Goal: Task Accomplishment & Management: Complete application form

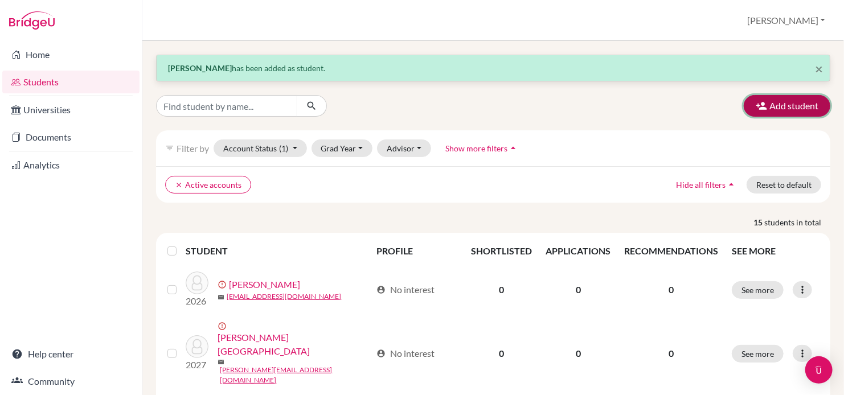
click at [763, 105] on button "Add student" at bounding box center [787, 106] width 87 height 22
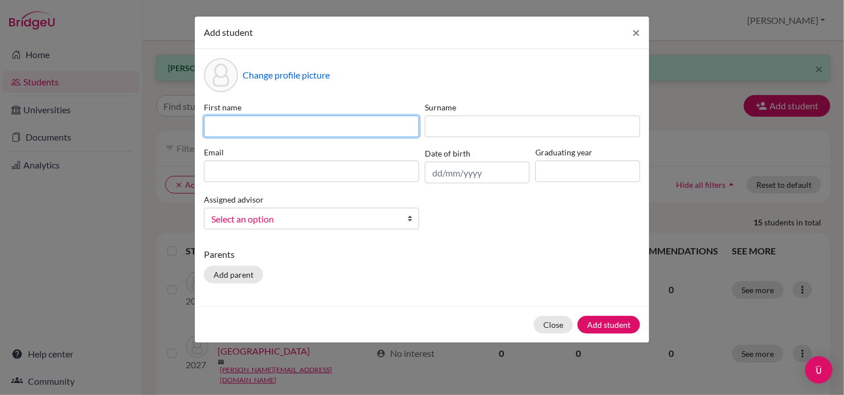
click at [384, 121] on input at bounding box center [311, 127] width 215 height 22
type input "Tyshawn"
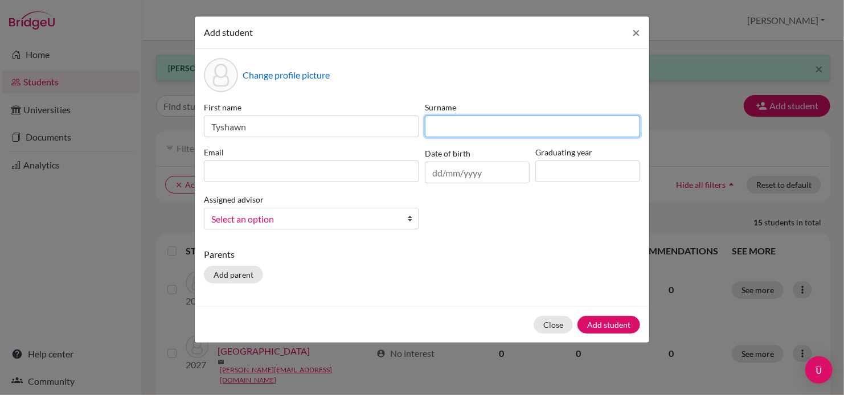
click at [508, 128] on input at bounding box center [532, 127] width 215 height 22
type input "Casiana"
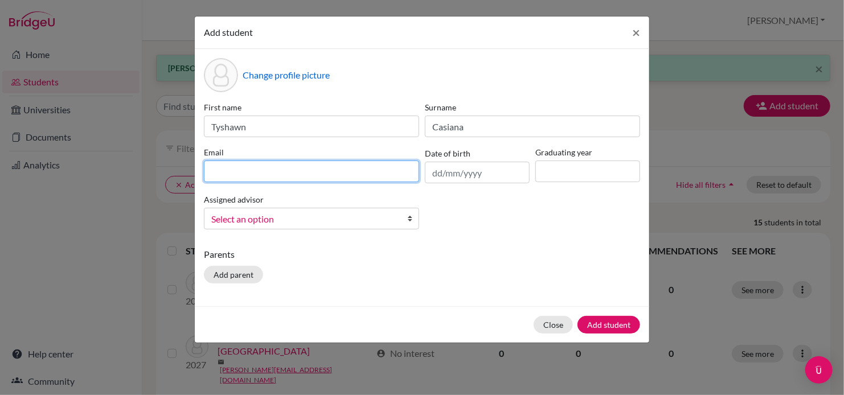
click at [330, 171] on input at bounding box center [311, 172] width 215 height 22
type input "tyshawn.c@curprep.com"
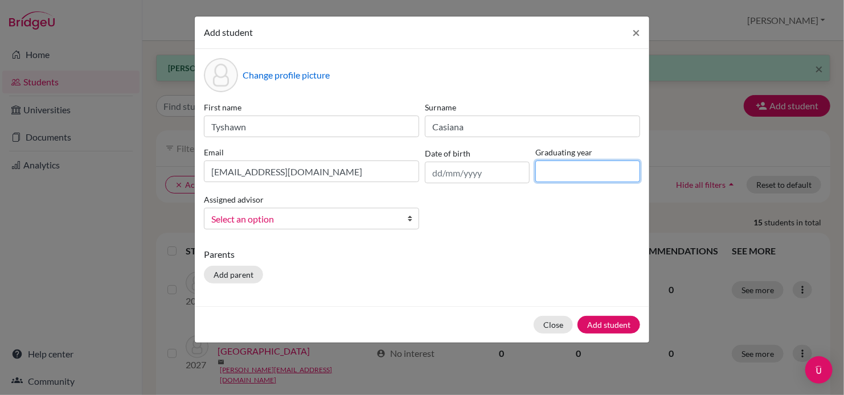
click at [548, 173] on input at bounding box center [588, 172] width 105 height 22
type input "2027"
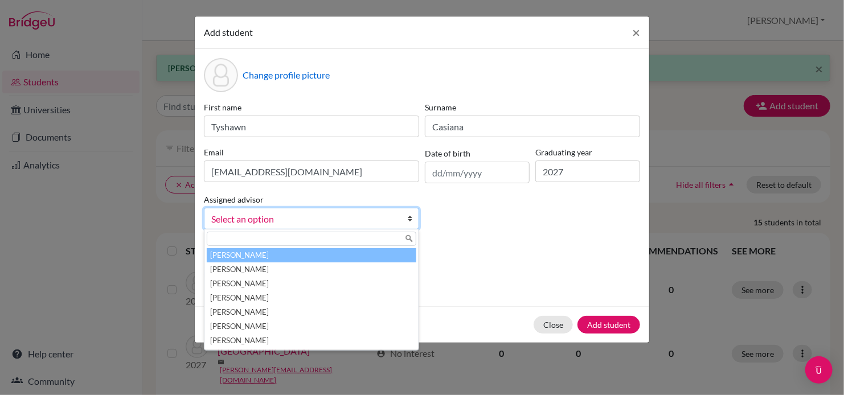
click at [410, 226] on b at bounding box center [412, 219] width 11 height 21
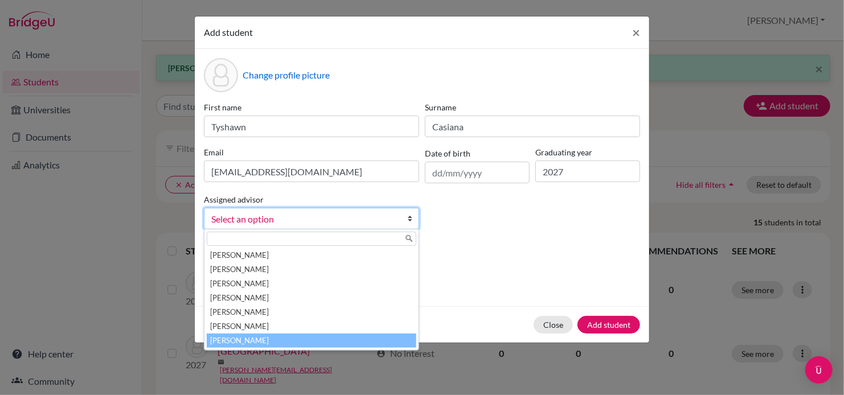
click at [336, 336] on li "Wilson, Inga" at bounding box center [312, 341] width 210 height 14
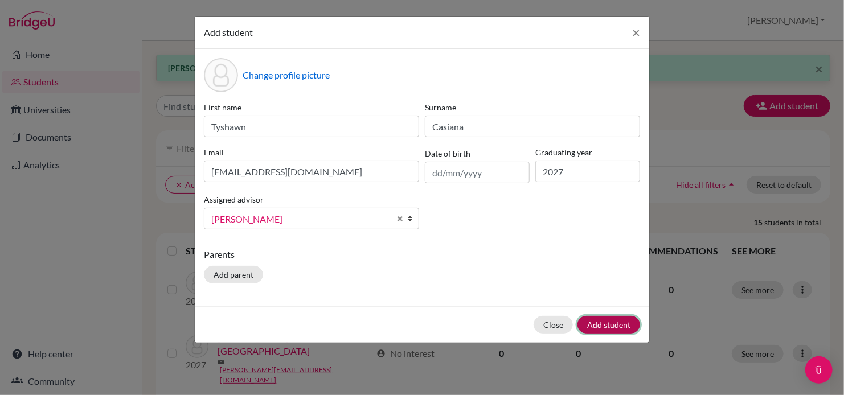
click at [596, 326] on button "Add student" at bounding box center [609, 325] width 63 height 18
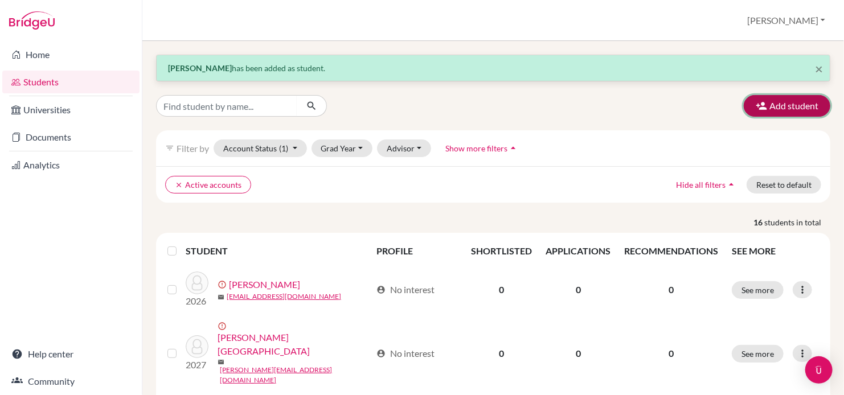
click at [766, 105] on button "Add student" at bounding box center [787, 106] width 87 height 22
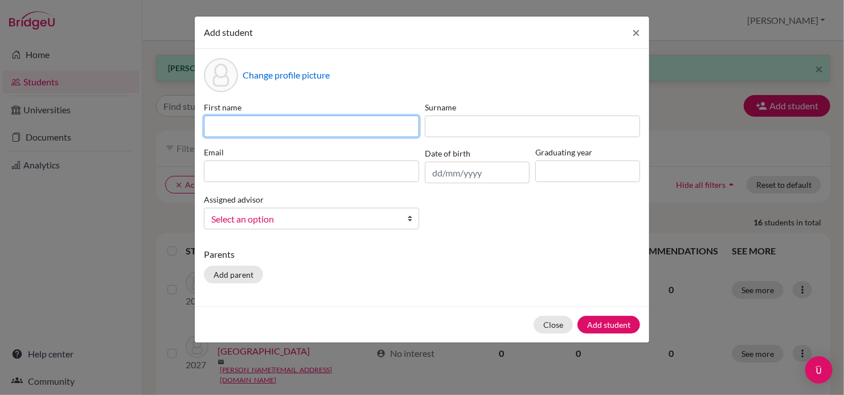
click at [360, 128] on input at bounding box center [311, 127] width 215 height 22
type input "Dannika"
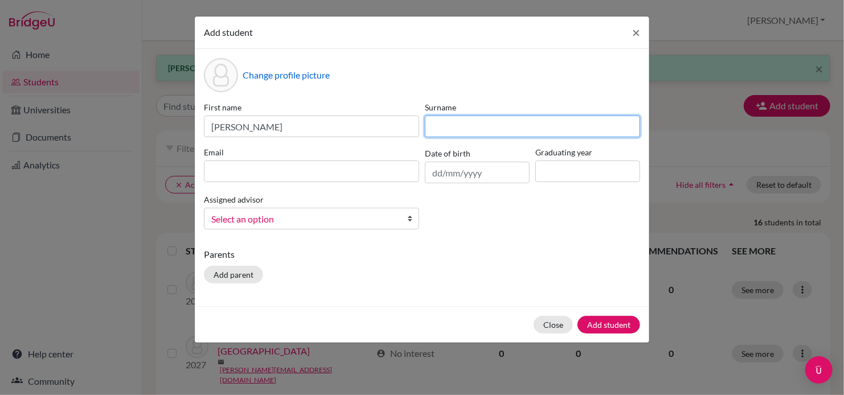
click at [442, 130] on input at bounding box center [532, 127] width 215 height 22
type input "Clements"
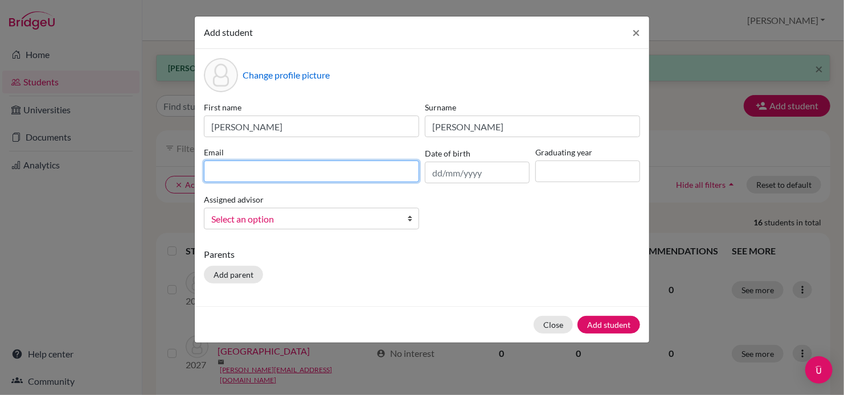
click at [364, 178] on input at bounding box center [311, 172] width 215 height 22
type input "dannika.c@curprep.com"
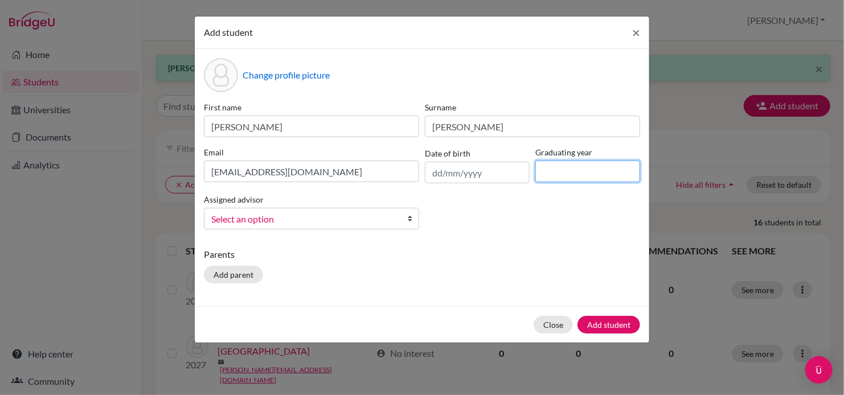
click at [583, 173] on input at bounding box center [588, 172] width 105 height 22
type input "2027"
click at [411, 222] on b at bounding box center [412, 219] width 11 height 21
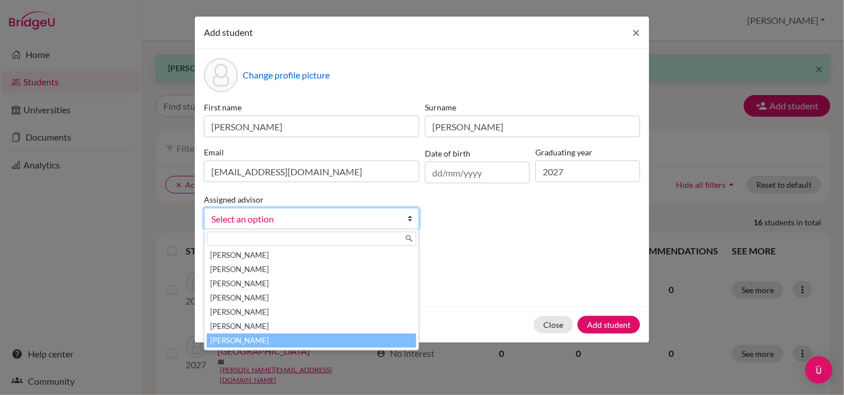
click at [328, 344] on li "Wilson, Inga" at bounding box center [312, 341] width 210 height 14
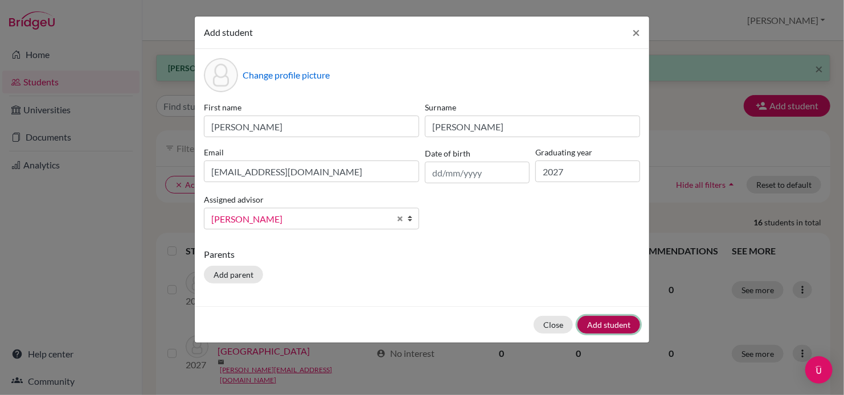
click at [599, 322] on button "Add student" at bounding box center [609, 325] width 63 height 18
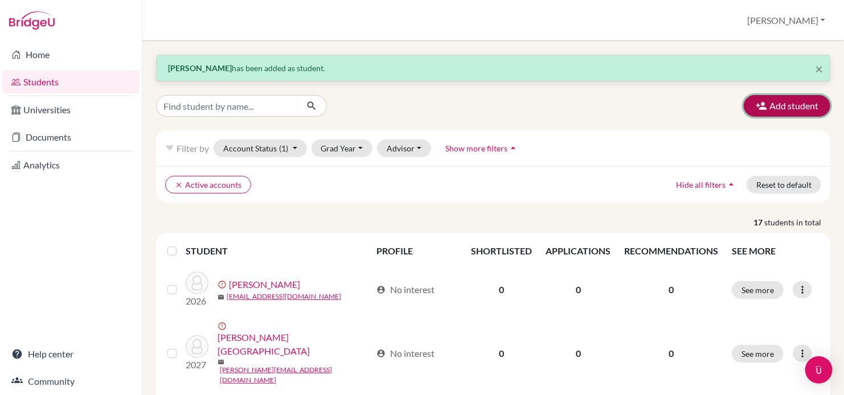
click at [779, 105] on button "Add student" at bounding box center [787, 106] width 87 height 22
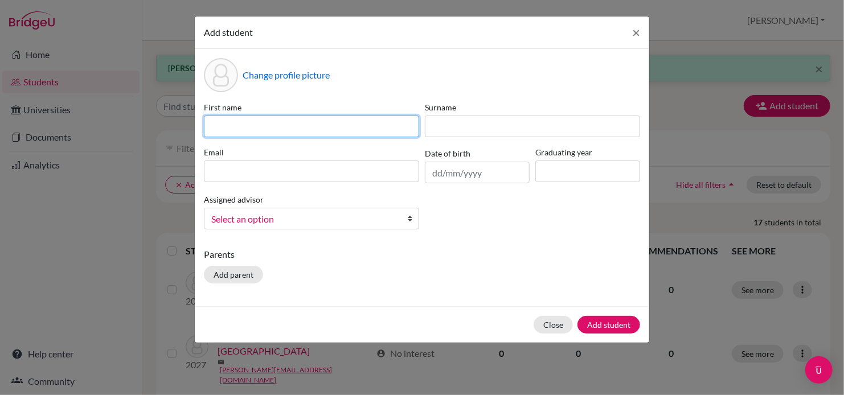
click at [401, 128] on input at bounding box center [311, 127] width 215 height 22
type input "Miguelangelo"
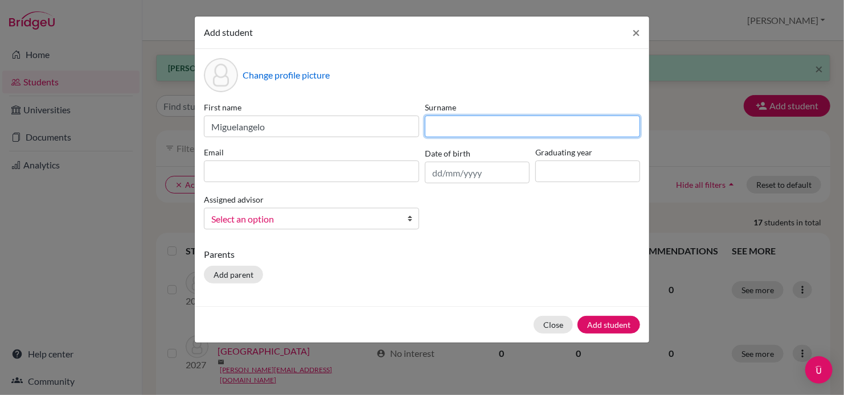
click at [459, 123] on input at bounding box center [532, 127] width 215 height 22
type input "dos Santos"
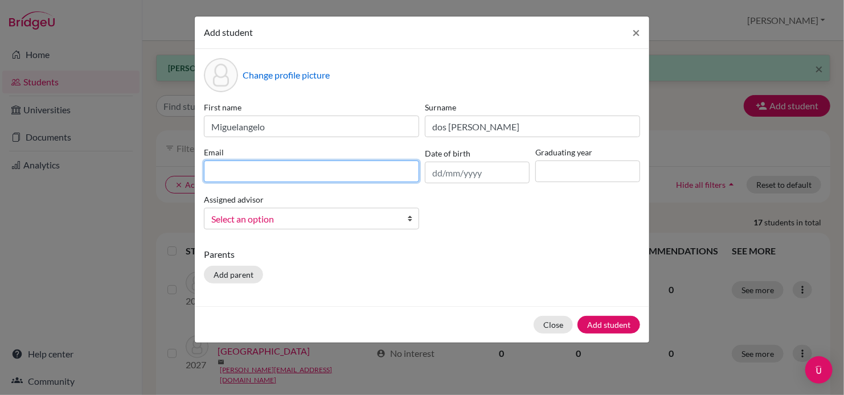
click at [381, 172] on input at bounding box center [311, 172] width 215 height 22
type input "miguelan.d@curprep.com"
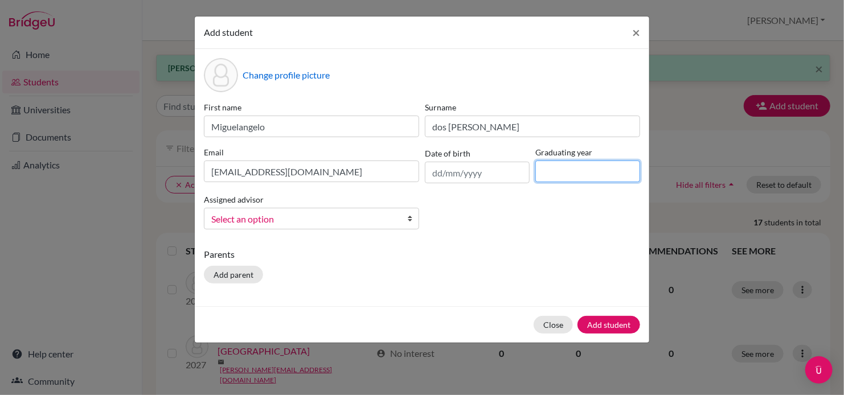
click at [550, 173] on input at bounding box center [588, 172] width 105 height 22
type input "2027"
click at [408, 222] on b at bounding box center [412, 219] width 11 height 21
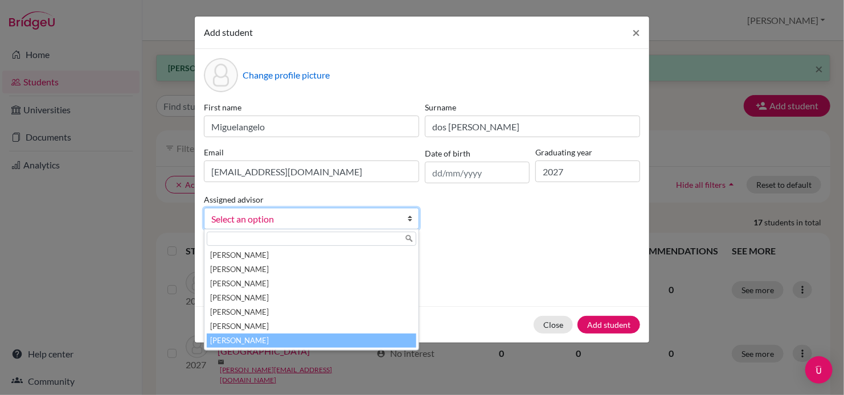
click at [337, 341] on li "Wilson, Inga" at bounding box center [312, 341] width 210 height 14
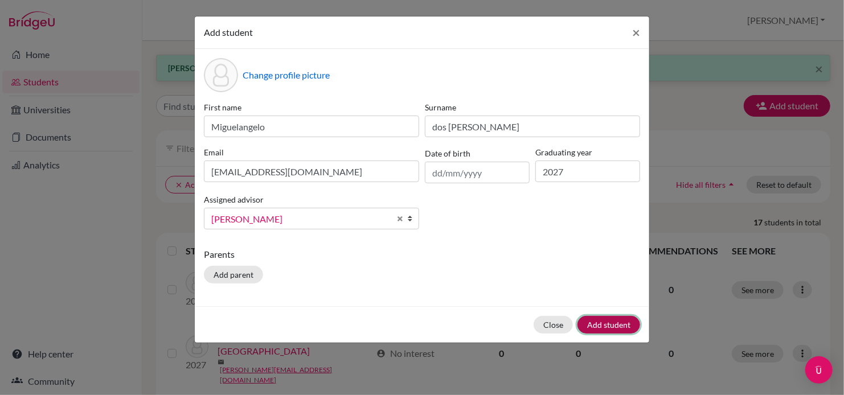
click at [598, 322] on button "Add student" at bounding box center [609, 325] width 63 height 18
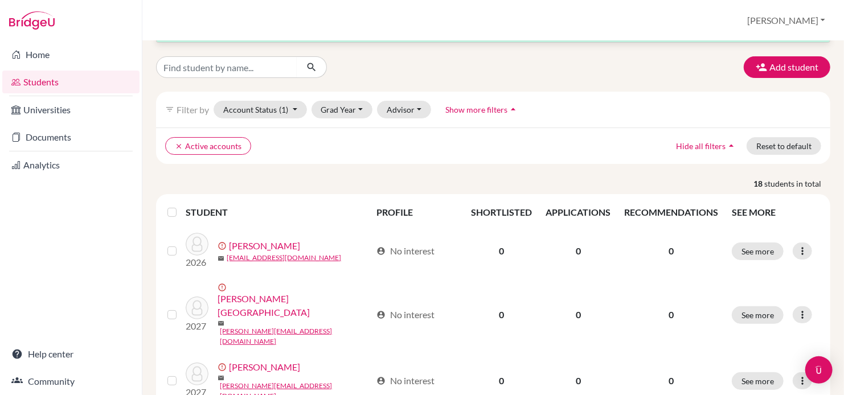
scroll to position [36, 0]
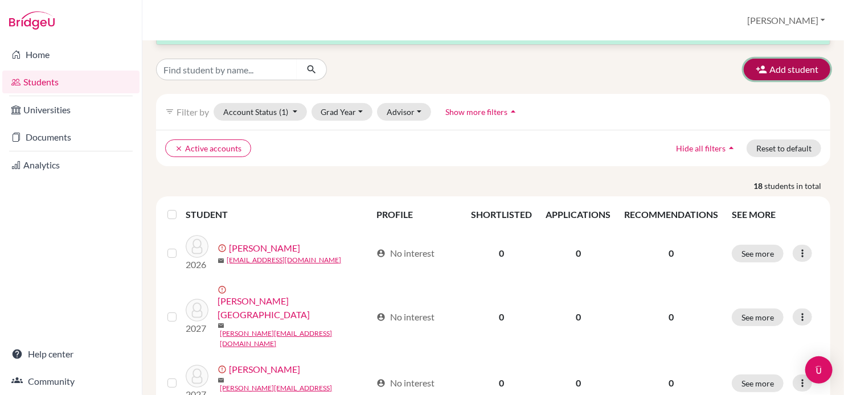
click at [778, 69] on button "Add student" at bounding box center [787, 70] width 87 height 22
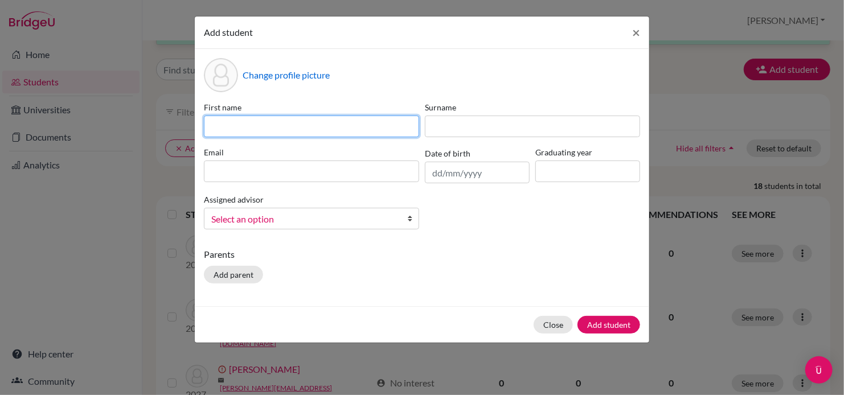
click at [273, 126] on input at bounding box center [311, 127] width 215 height 22
type input "Suzan"
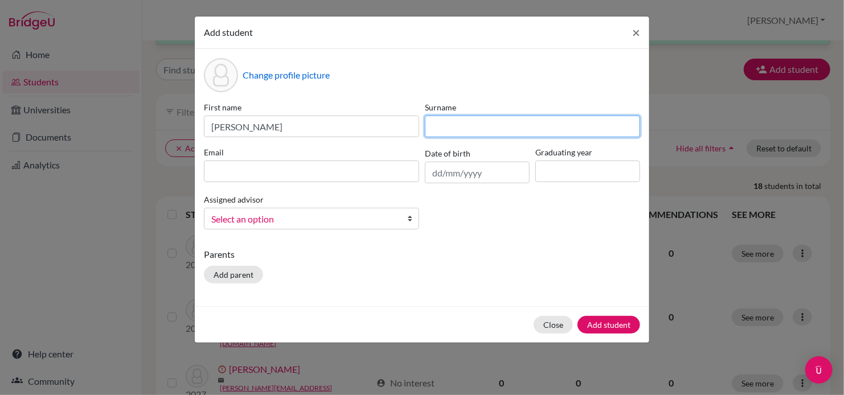
click at [456, 127] on input at bounding box center [532, 127] width 215 height 22
type input "Fateh"
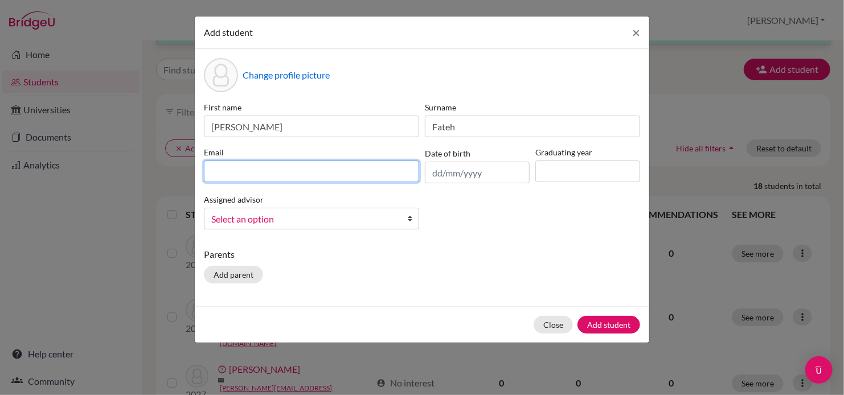
click at [362, 178] on input at bounding box center [311, 172] width 215 height 22
type input "suzan.f@curprep.com"
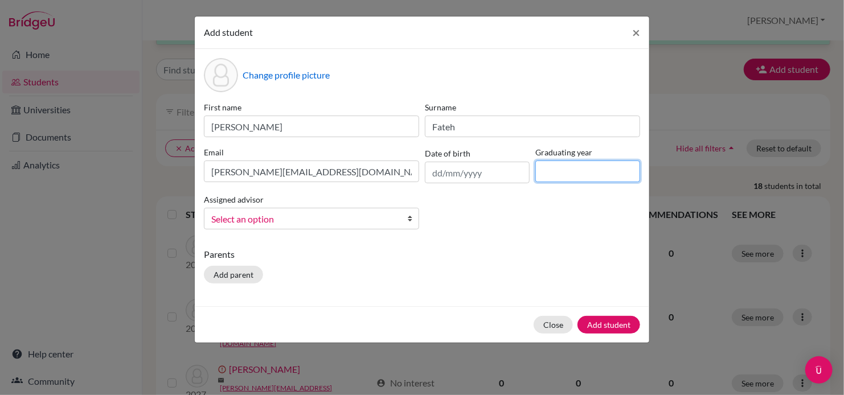
click at [583, 174] on input at bounding box center [588, 172] width 105 height 22
type input "2027"
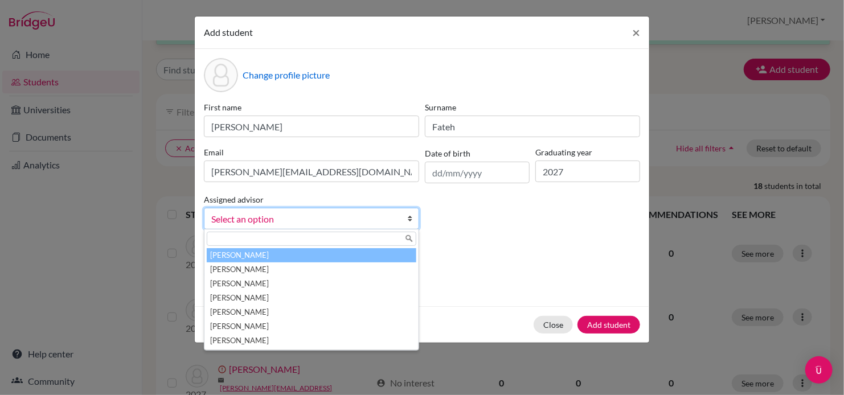
click at [407, 220] on link "Select an option" at bounding box center [311, 219] width 215 height 22
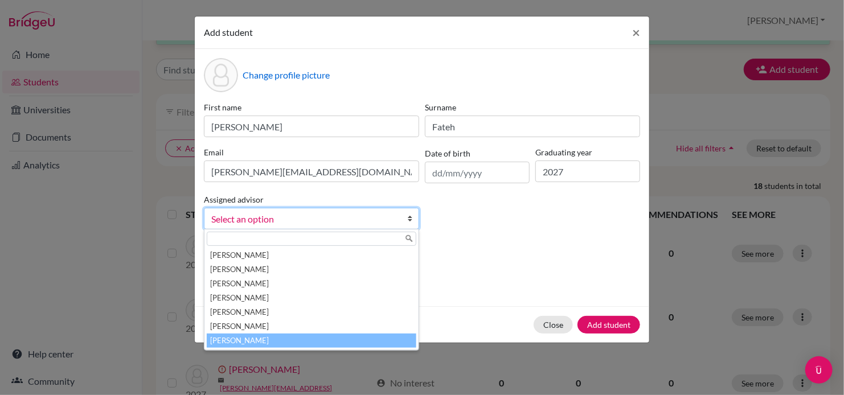
click at [352, 336] on li "Wilson, Inga" at bounding box center [312, 341] width 210 height 14
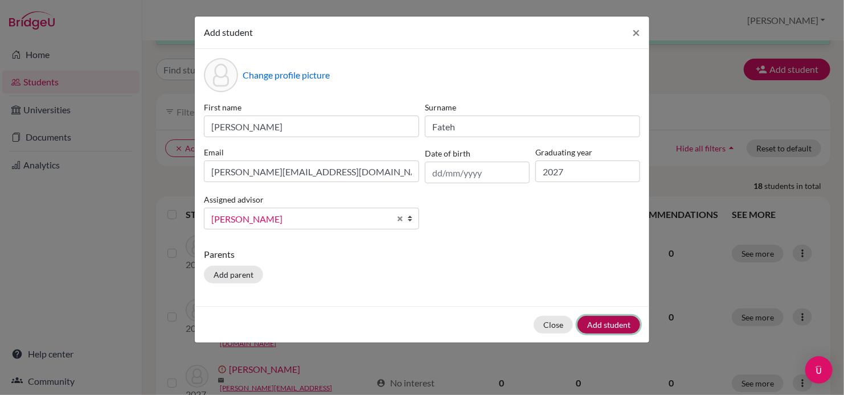
click at [610, 325] on button "Add student" at bounding box center [609, 325] width 63 height 18
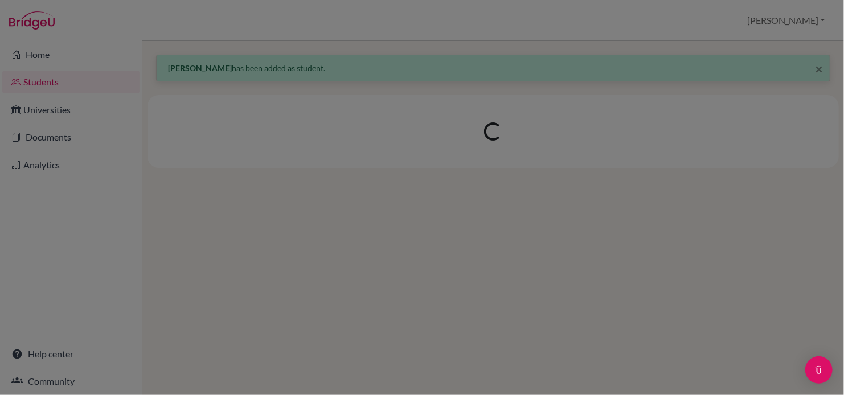
scroll to position [0, 0]
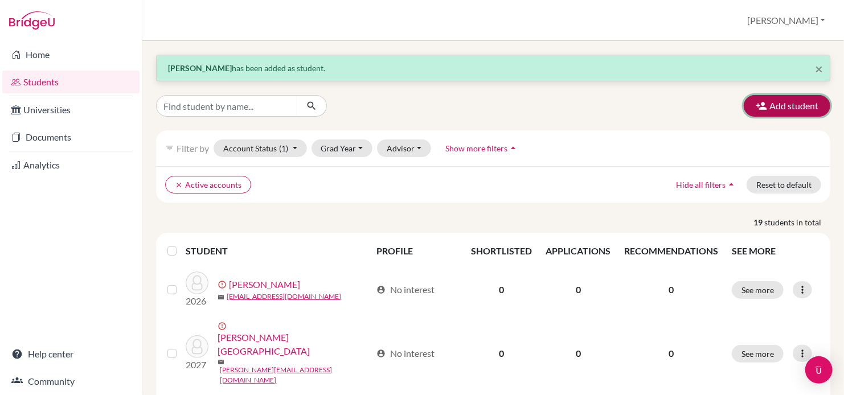
click at [770, 108] on button "Add student" at bounding box center [787, 106] width 87 height 22
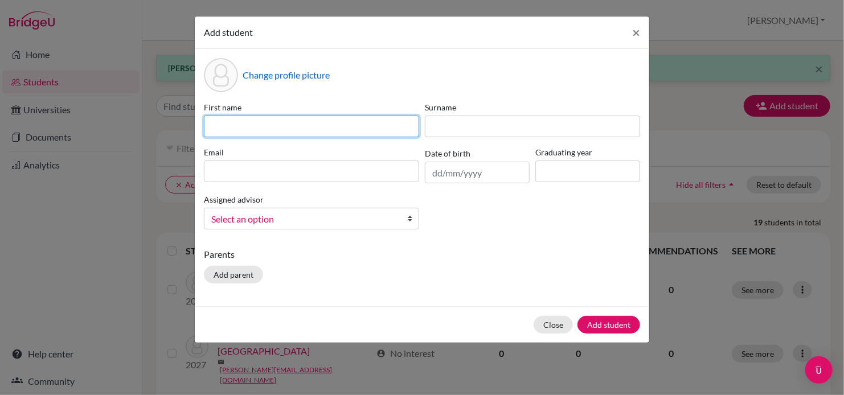
click at [377, 120] on input at bounding box center [311, 127] width 215 height 22
type input "Alessa"
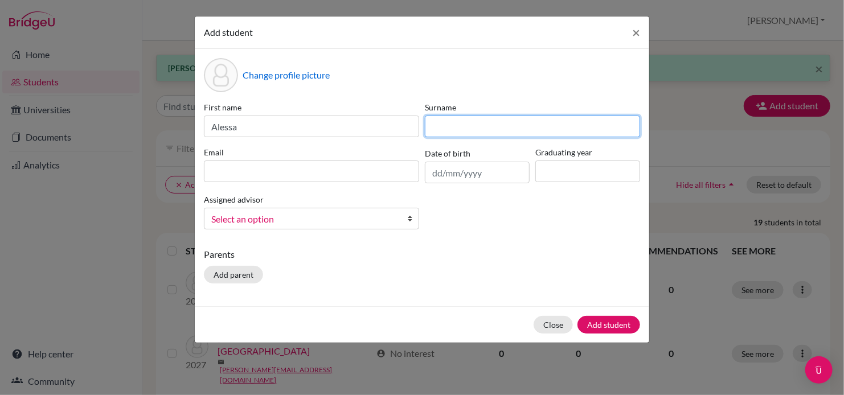
click at [462, 125] on input at bounding box center [532, 127] width 215 height 22
type input "Haseth"
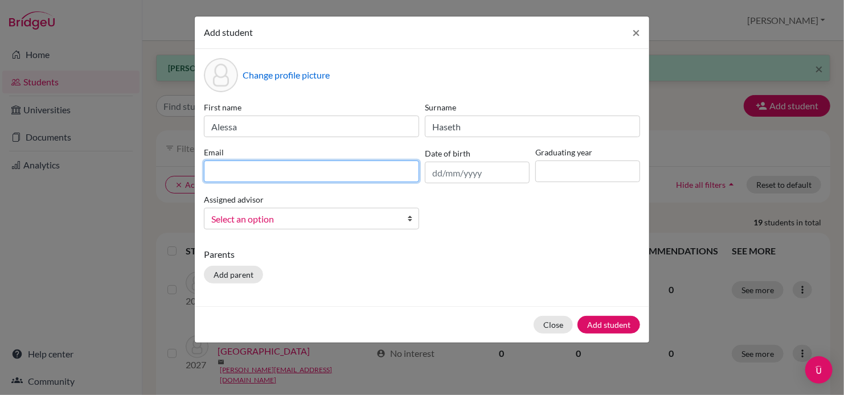
click at [376, 178] on input at bounding box center [311, 172] width 215 height 22
type input "alessa.h@curprep.com"
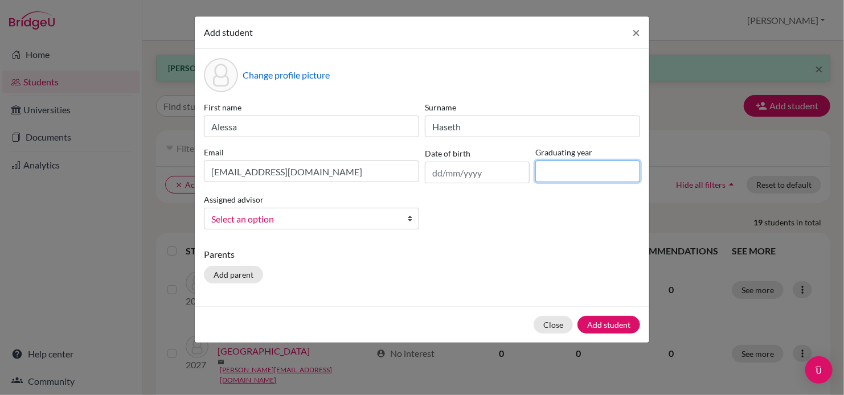
click at [591, 176] on input at bounding box center [588, 172] width 105 height 22
type input "2027"
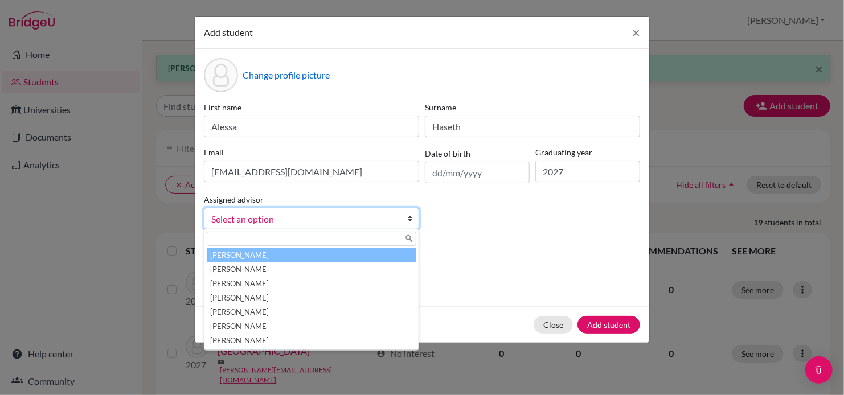
click at [410, 221] on b at bounding box center [412, 219] width 11 height 21
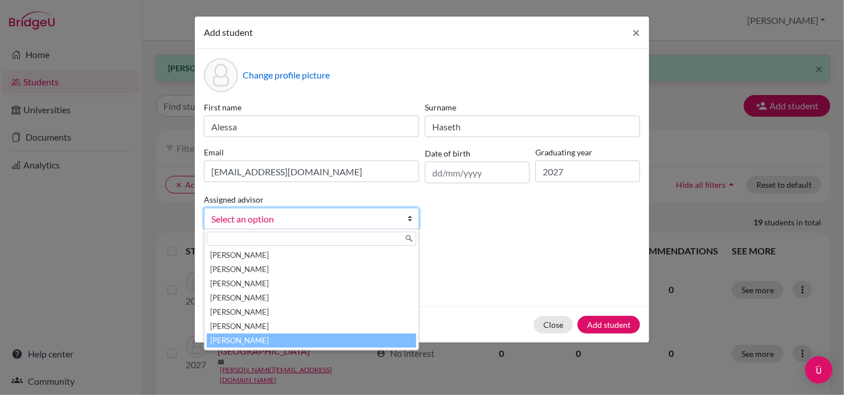
click at [330, 345] on li "Wilson, Inga" at bounding box center [312, 341] width 210 height 14
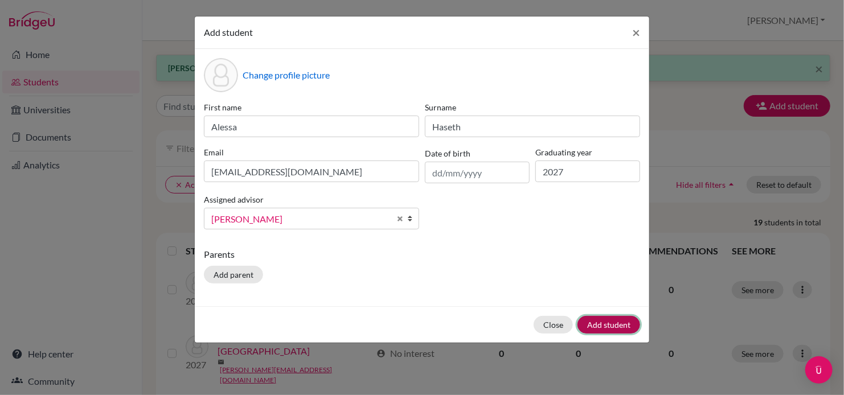
click at [594, 323] on button "Add student" at bounding box center [609, 325] width 63 height 18
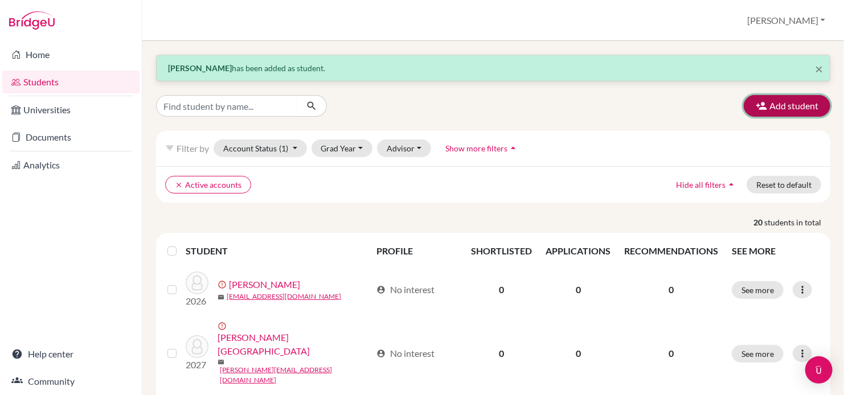
click at [775, 113] on button "Add student" at bounding box center [787, 106] width 87 height 22
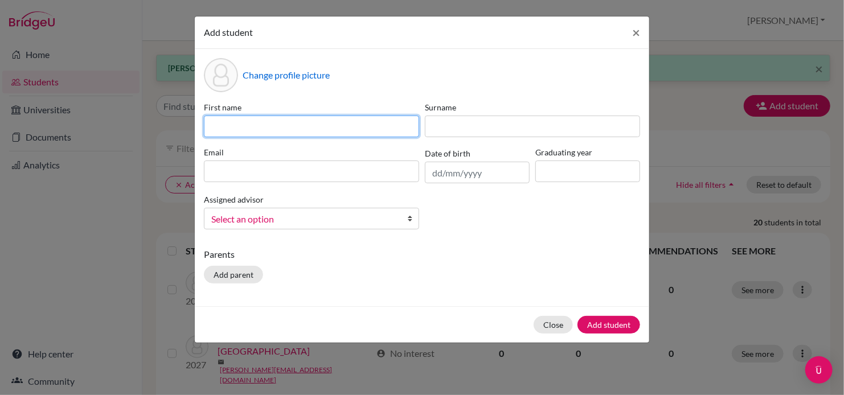
click at [289, 124] on input at bounding box center [311, 127] width 215 height 22
type input "Jostin"
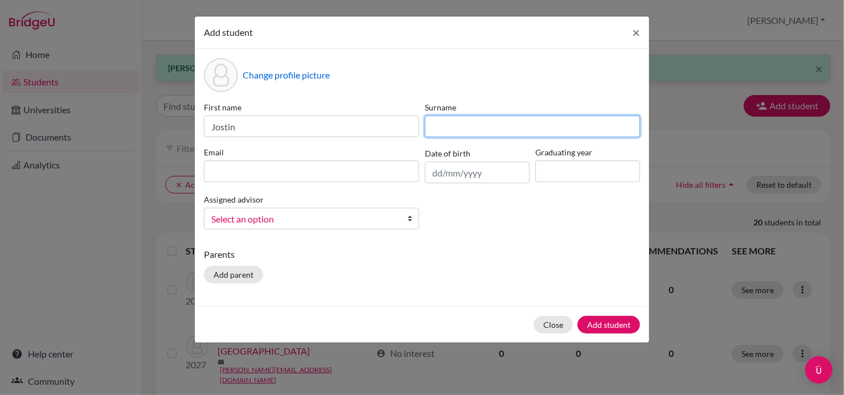
click at [452, 126] on input at bounding box center [532, 127] width 215 height 22
type input "Lopez"
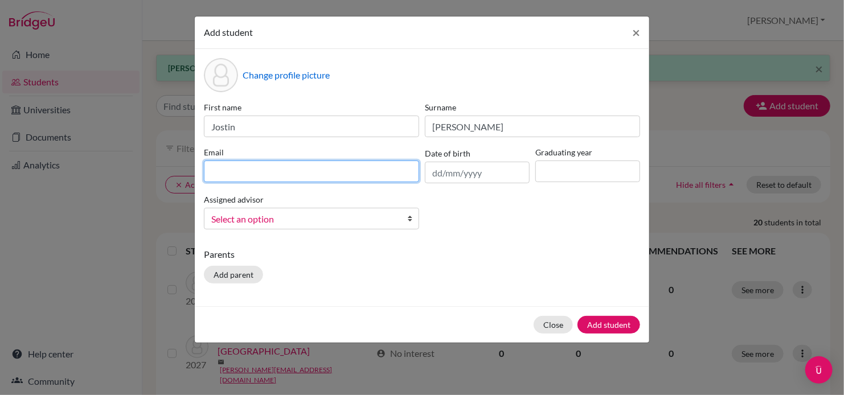
click at [389, 174] on input at bounding box center [311, 172] width 215 height 22
type input "jostin.l@curprep.com"
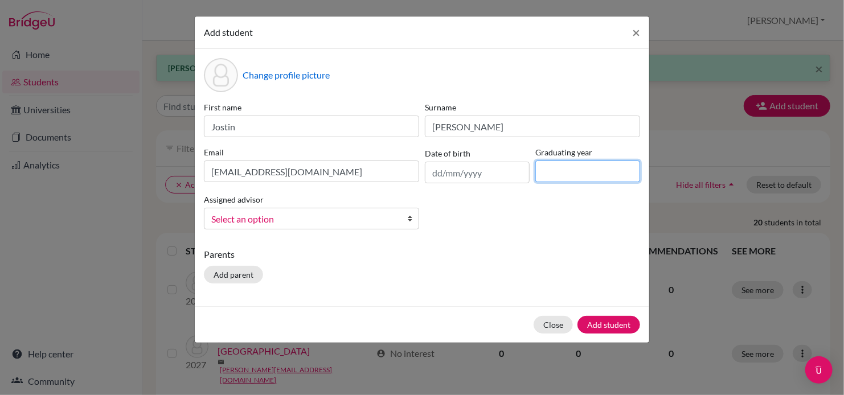
click at [585, 169] on input at bounding box center [588, 172] width 105 height 22
type input "2027"
click at [414, 219] on b at bounding box center [412, 219] width 11 height 21
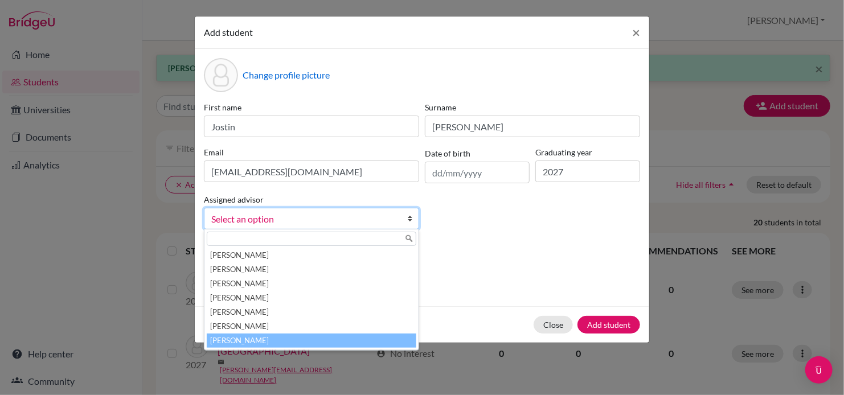
click at [344, 343] on li "Wilson, Inga" at bounding box center [312, 341] width 210 height 14
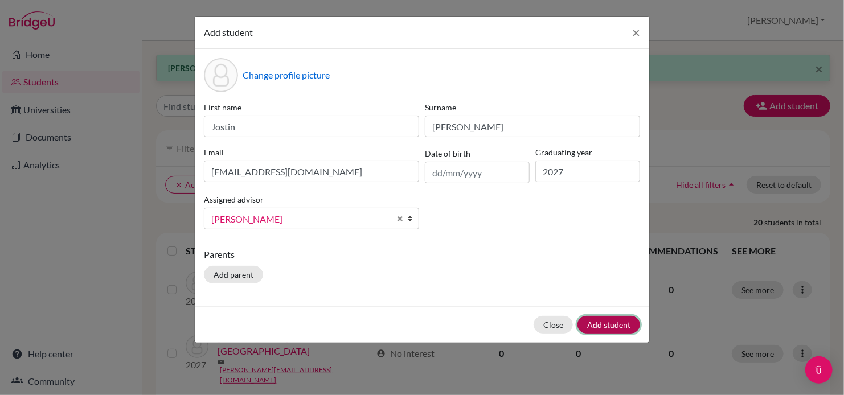
click at [616, 325] on button "Add student" at bounding box center [609, 325] width 63 height 18
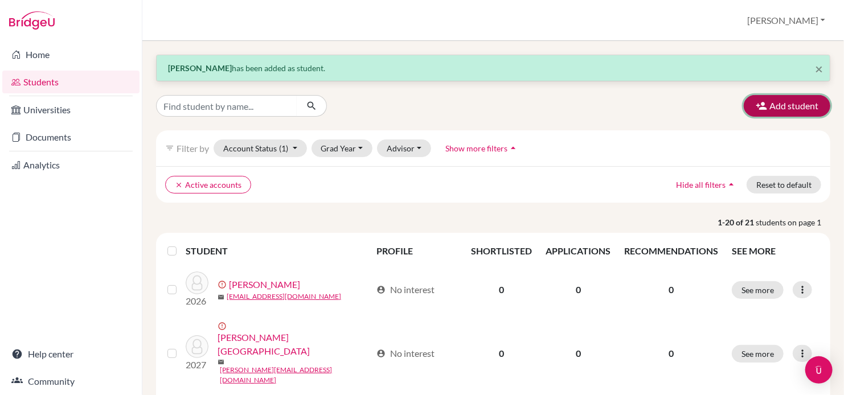
click at [771, 105] on button "Add student" at bounding box center [787, 106] width 87 height 22
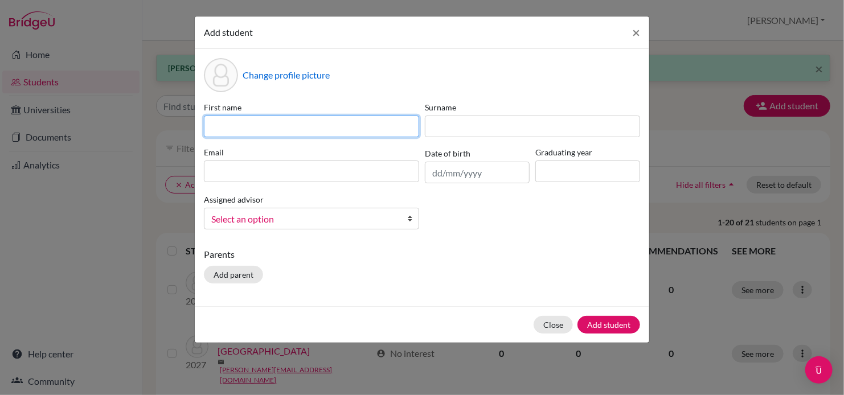
click at [383, 121] on input at bounding box center [311, 127] width 215 height 22
type input "Kayly"
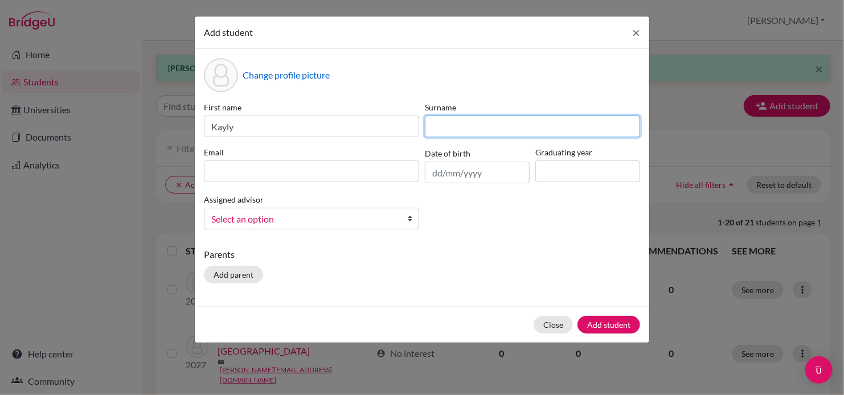
click at [489, 131] on input at bounding box center [532, 127] width 215 height 22
type input "Lubin"
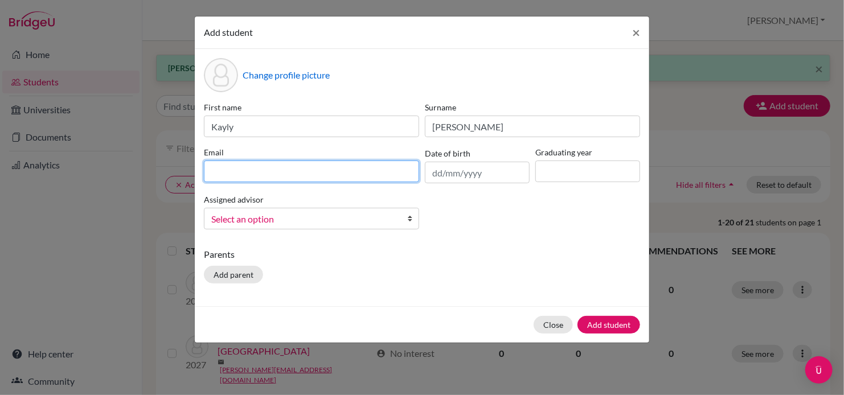
click at [366, 175] on input at bounding box center [311, 172] width 215 height 22
type input "kayly.l@curprep.com"
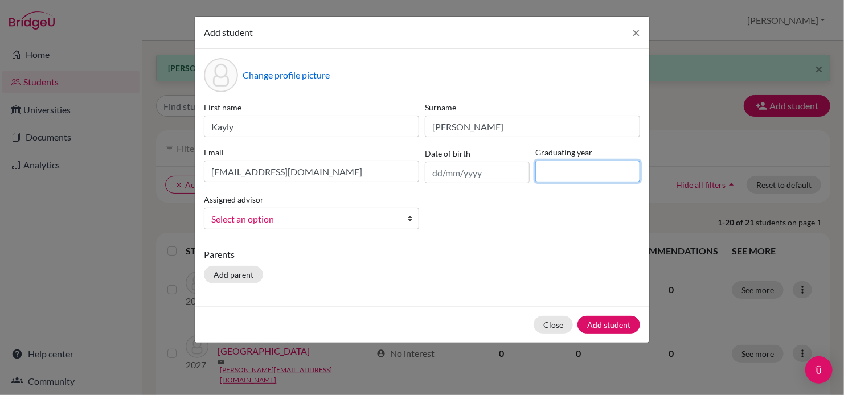
click at [601, 174] on input at bounding box center [588, 172] width 105 height 22
type input "2027"
click at [408, 221] on b at bounding box center [412, 219] width 11 height 21
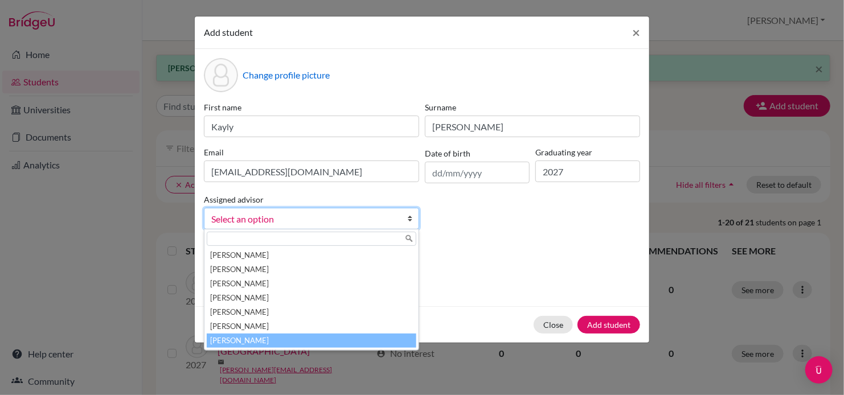
click at [356, 340] on li "Wilson, Inga" at bounding box center [312, 341] width 210 height 14
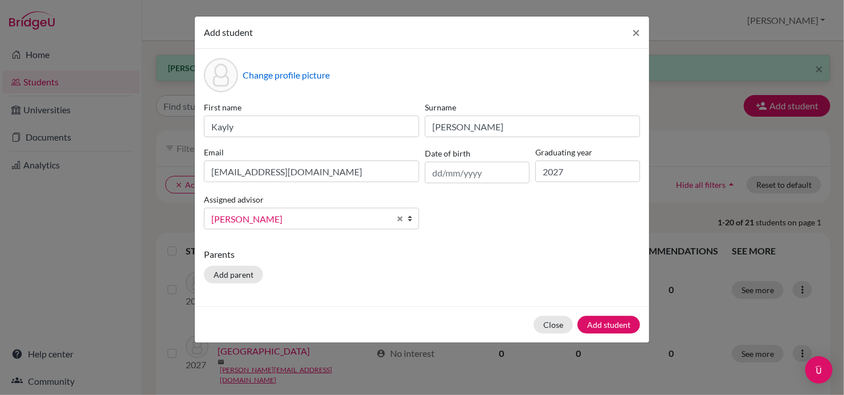
drag, startPoint x: 598, startPoint y: 320, endPoint x: 484, endPoint y: 281, distance: 120.0
click at [484, 281] on div "Parents Add parent" at bounding box center [422, 268] width 436 height 40
click at [601, 326] on button "Add student" at bounding box center [609, 325] width 63 height 18
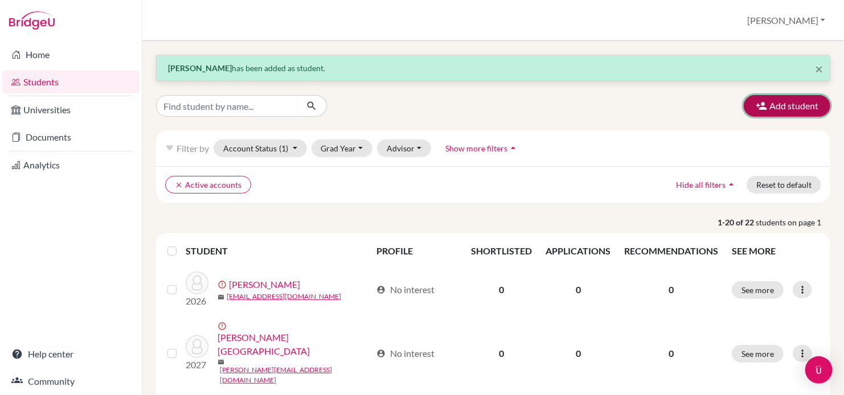
click at [775, 107] on button "Add student" at bounding box center [787, 106] width 87 height 22
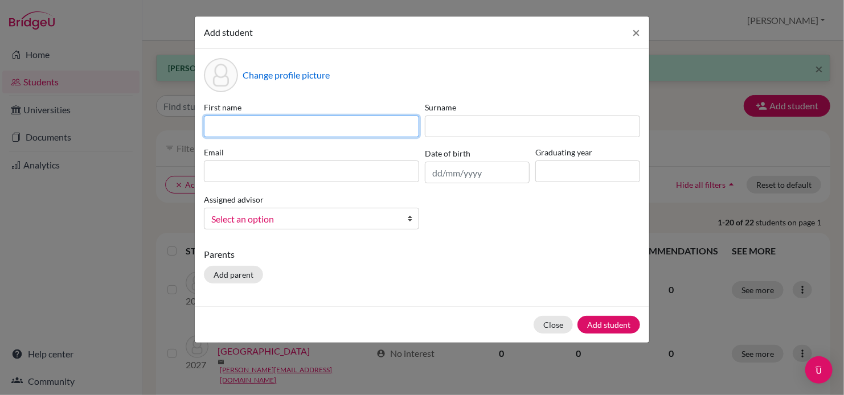
click at [304, 128] on input at bounding box center [311, 127] width 215 height 22
type input "Rose"
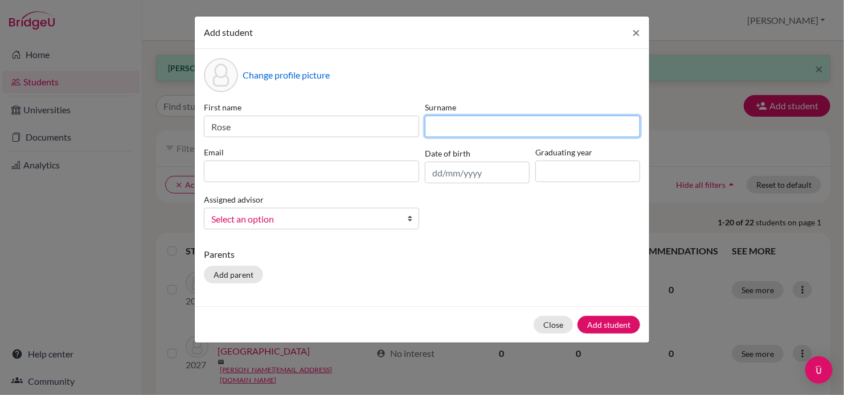
click at [495, 133] on input at bounding box center [532, 127] width 215 height 22
type input "Piontek"
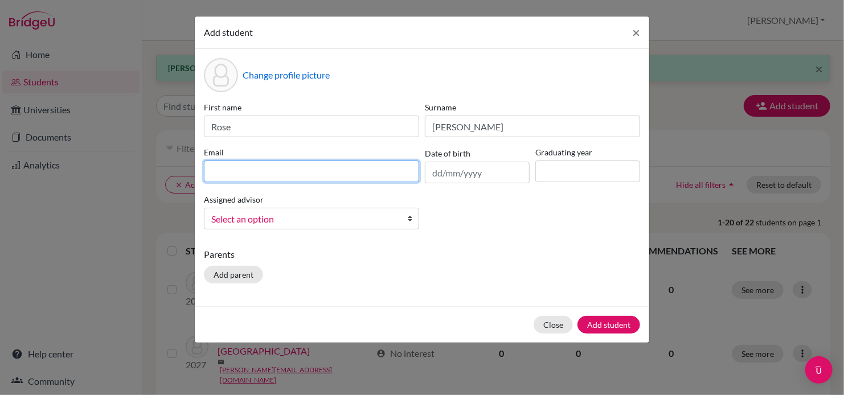
click at [353, 173] on input at bounding box center [311, 172] width 215 height 22
type input "rose.p@curprep.com"
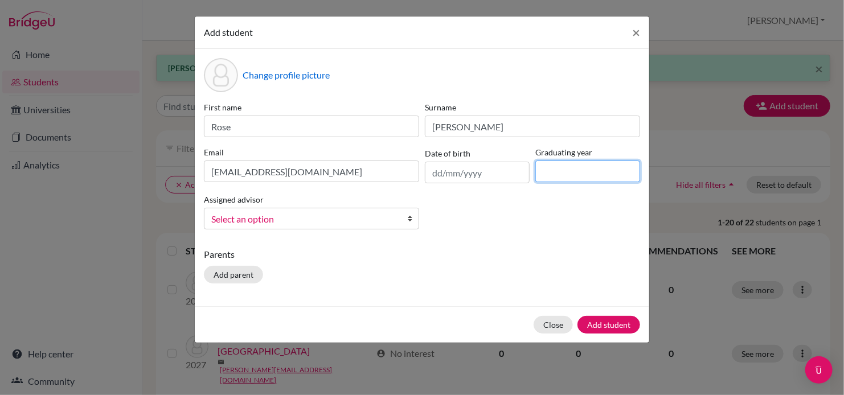
click at [542, 172] on input at bounding box center [588, 172] width 105 height 22
type input "2027"
click at [412, 223] on b at bounding box center [412, 219] width 11 height 21
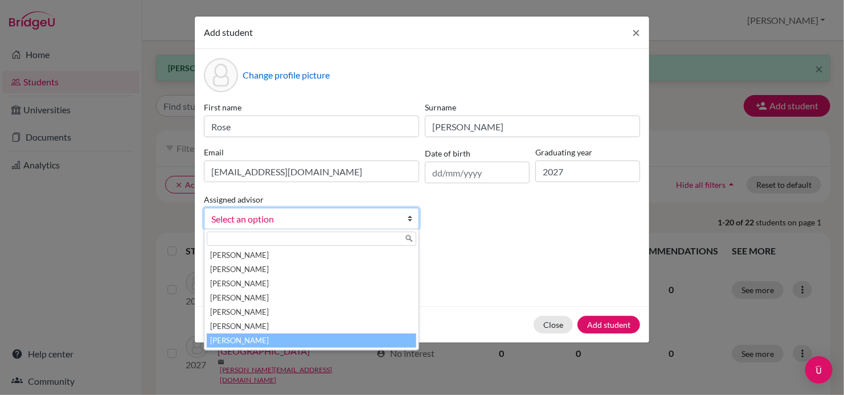
click at [341, 344] on li "Wilson, Inga" at bounding box center [312, 341] width 210 height 14
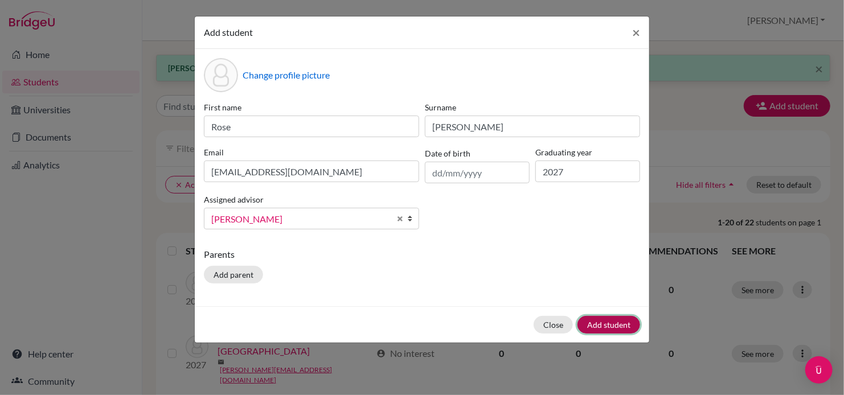
click at [604, 324] on button "Add student" at bounding box center [609, 325] width 63 height 18
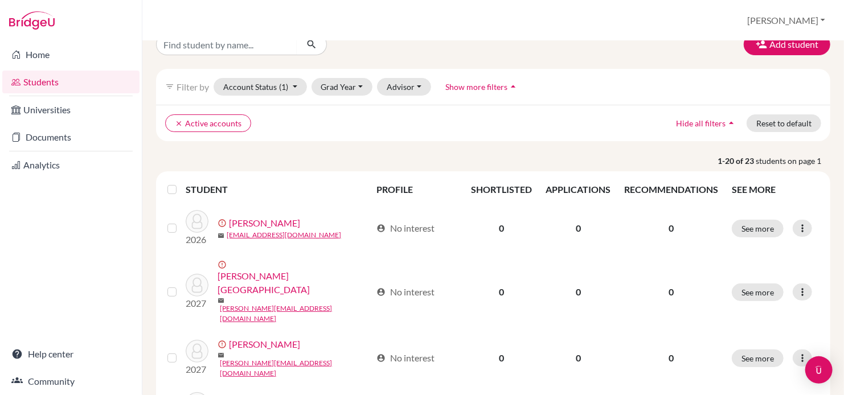
scroll to position [62, 0]
click at [766, 45] on button "Add student" at bounding box center [787, 45] width 87 height 22
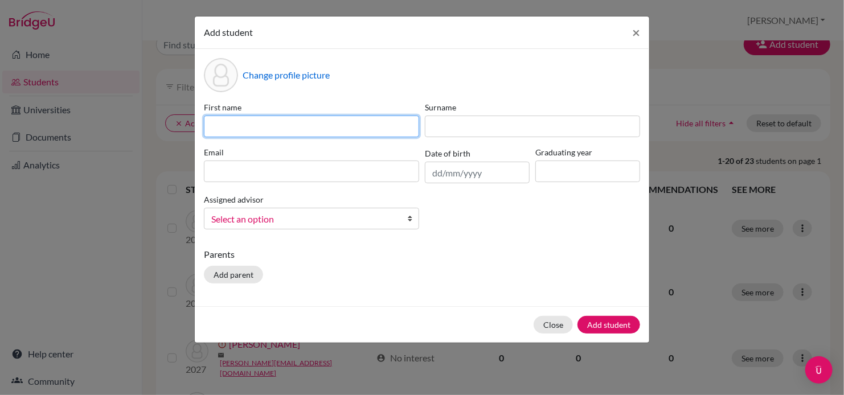
click at [377, 122] on input at bounding box center [311, 127] width 215 height 22
type input "Faith"
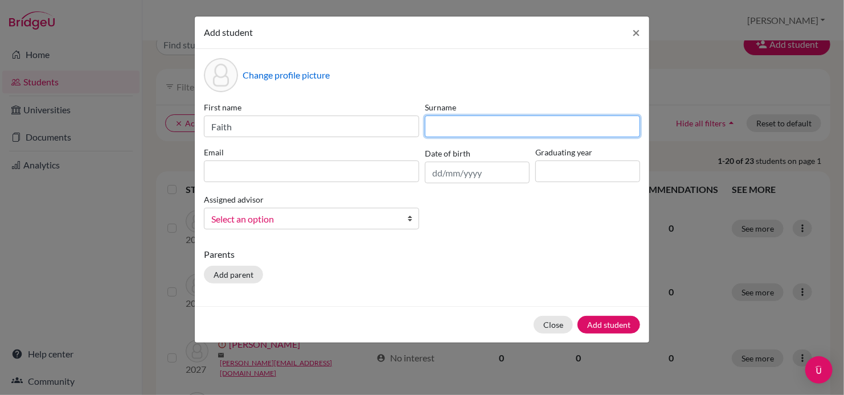
click at [454, 125] on input at bounding box center [532, 127] width 215 height 22
type input "Steward"
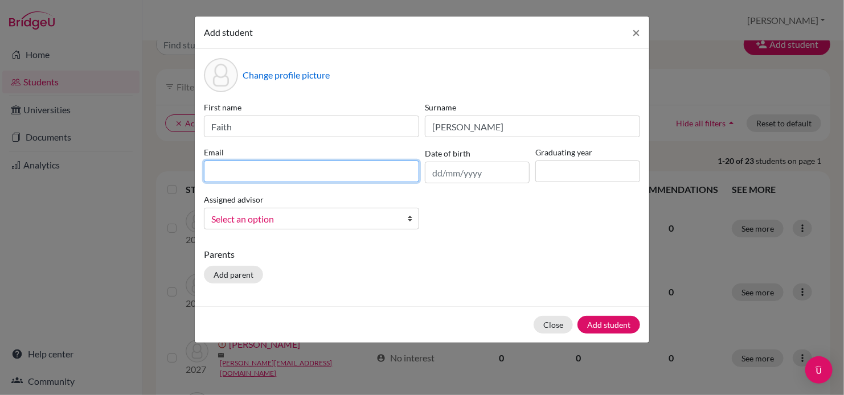
click at [367, 173] on input at bounding box center [311, 172] width 215 height 22
type input "faith.s@curprep.com"
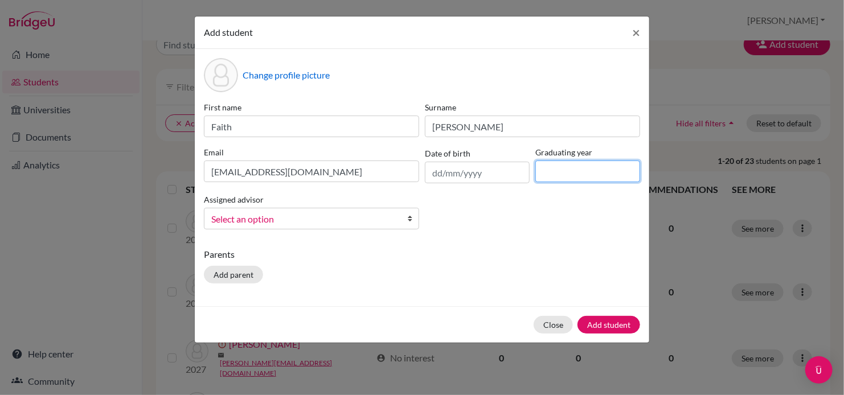
click at [577, 171] on input at bounding box center [588, 172] width 105 height 22
type input "2027"
click at [412, 223] on b at bounding box center [412, 219] width 11 height 21
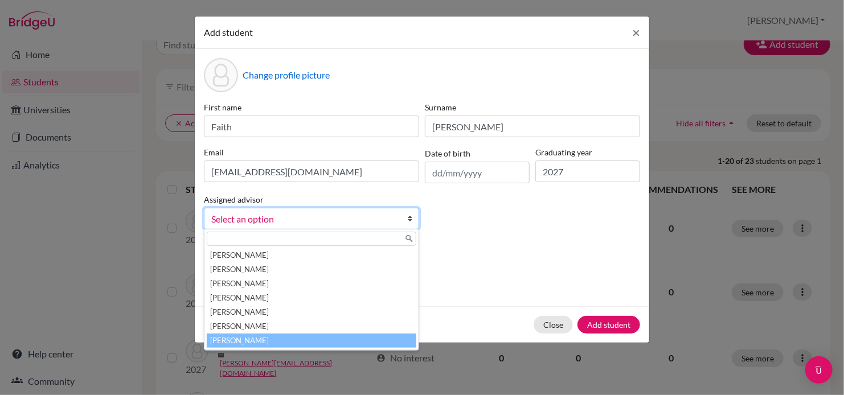
click at [344, 338] on li "Wilson, Inga" at bounding box center [312, 341] width 210 height 14
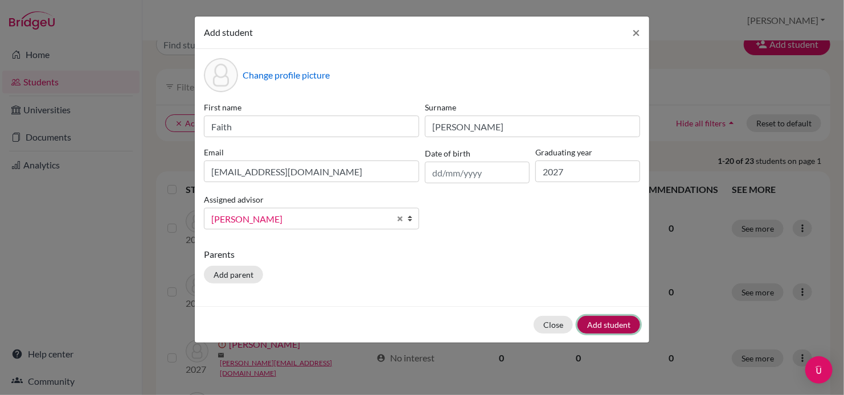
click at [589, 324] on button "Add student" at bounding box center [609, 325] width 63 height 18
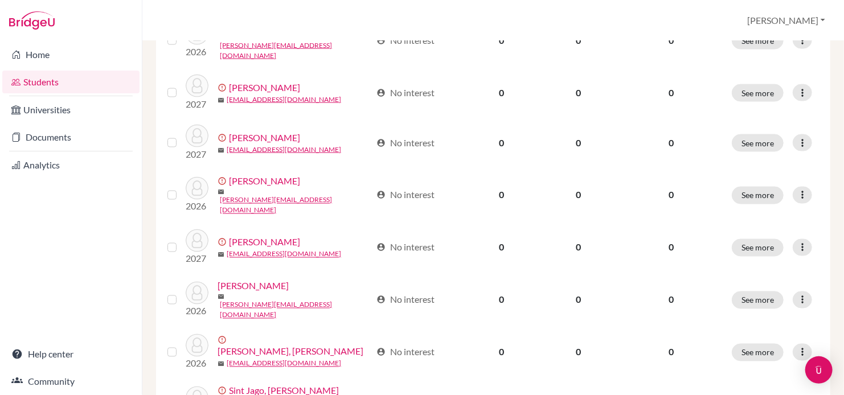
scroll to position [947, 0]
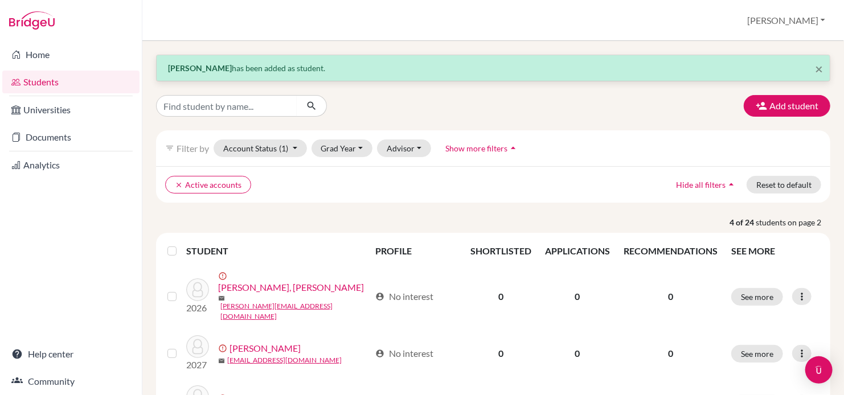
scroll to position [145, 0]
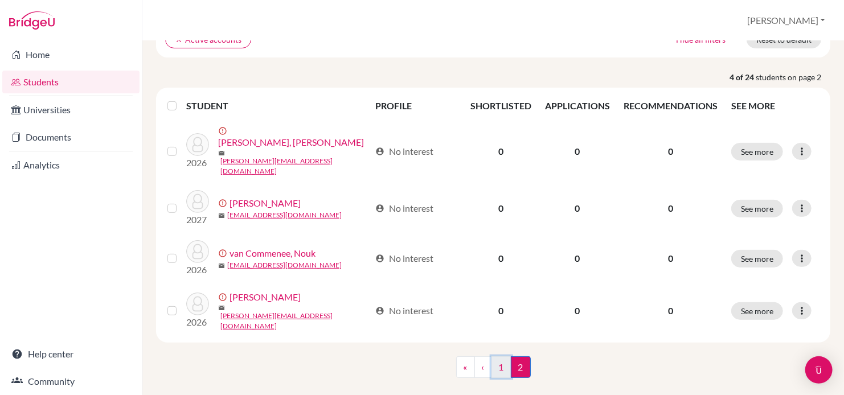
click at [499, 357] on link "1" at bounding box center [502, 368] width 20 height 22
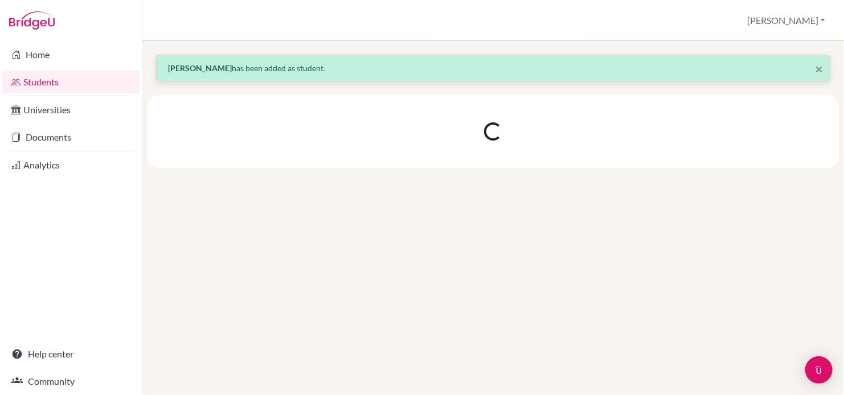
scroll to position [0, 0]
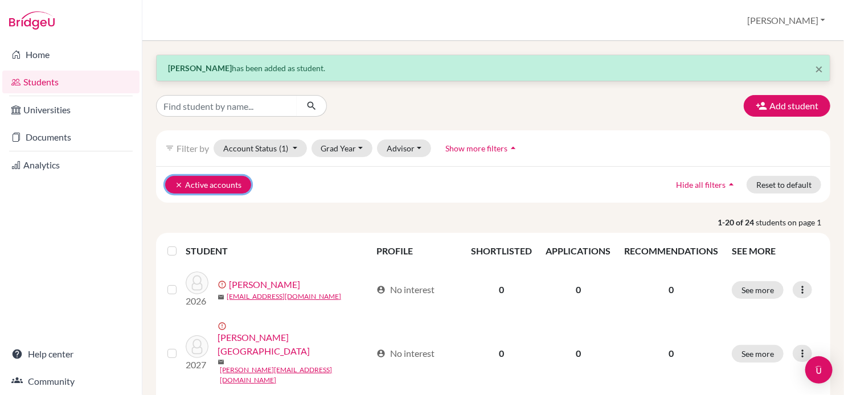
click at [179, 185] on icon "clear" at bounding box center [179, 185] width 8 height 8
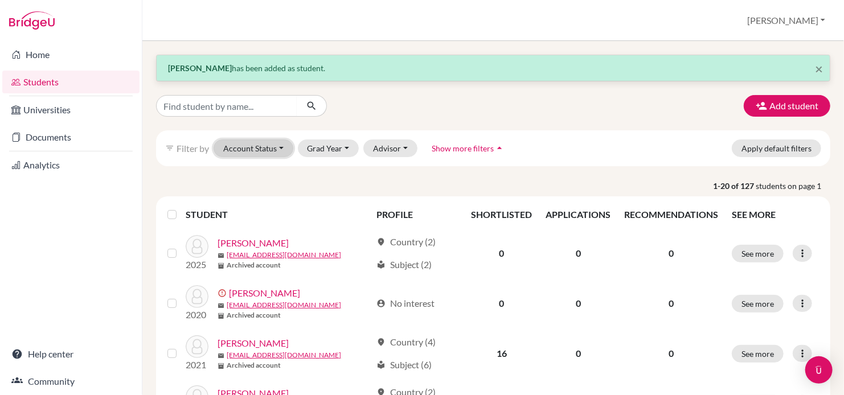
click at [272, 145] on button "Account Status" at bounding box center [254, 149] width 80 height 18
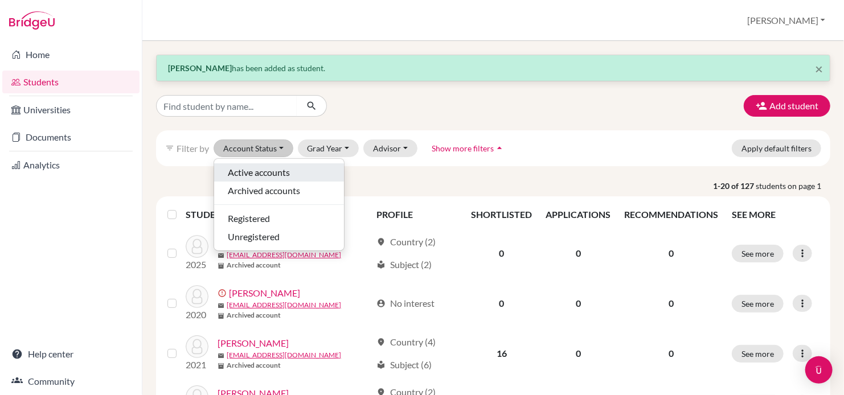
click at [250, 171] on span "Active accounts" at bounding box center [259, 173] width 62 height 14
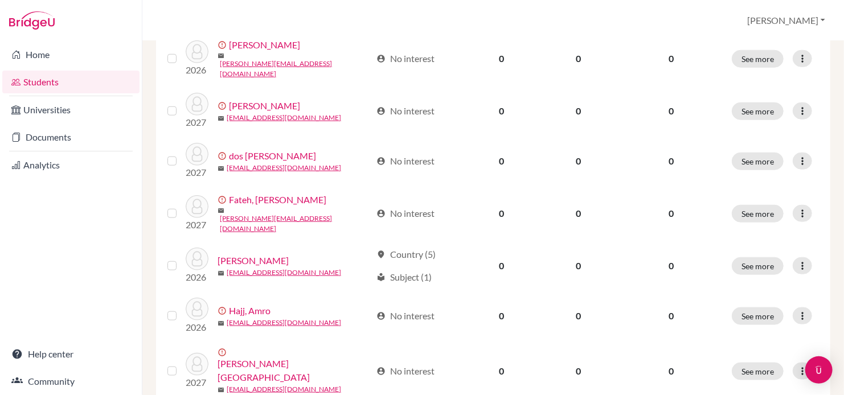
scroll to position [528, 0]
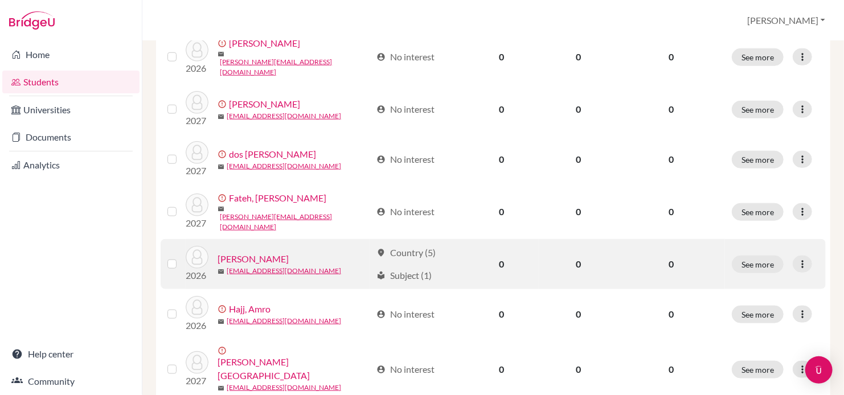
click at [259, 252] on link "Felix, Lorenzo" at bounding box center [253, 259] width 71 height 14
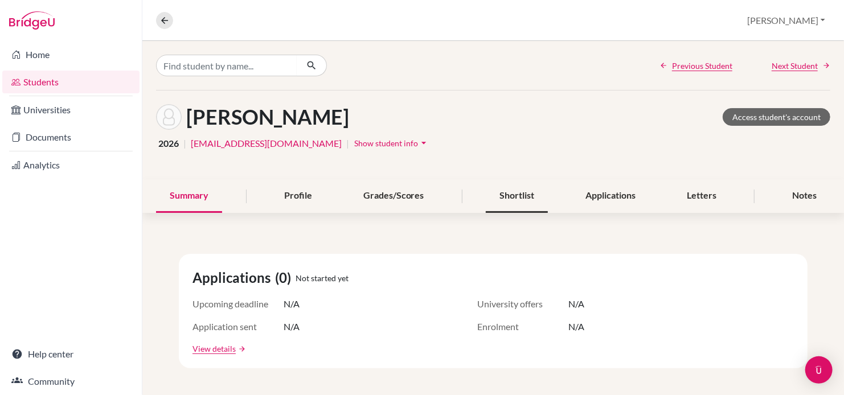
click at [522, 206] on div "Shortlist" at bounding box center [517, 196] width 62 height 34
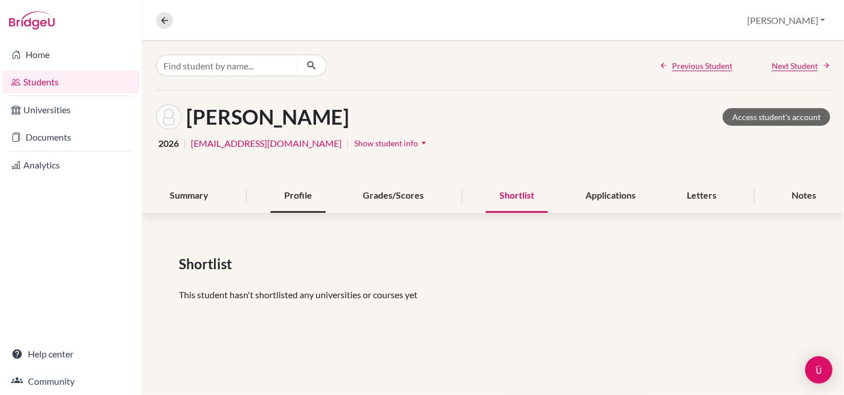
click at [293, 195] on div "Profile" at bounding box center [298, 196] width 55 height 34
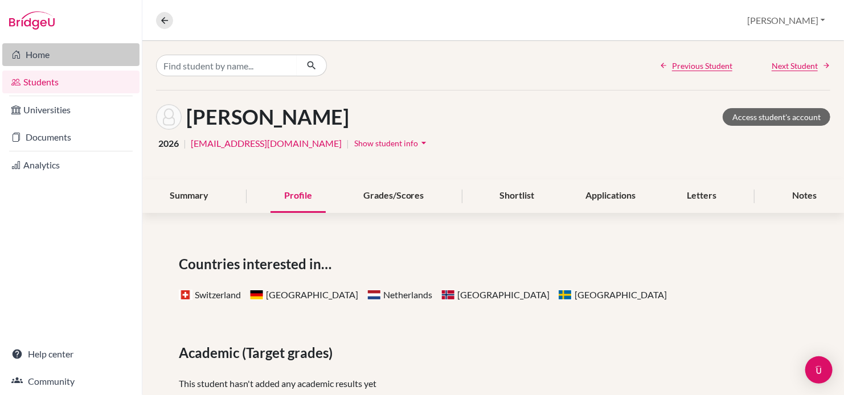
click at [44, 55] on link "Home" at bounding box center [70, 54] width 137 height 23
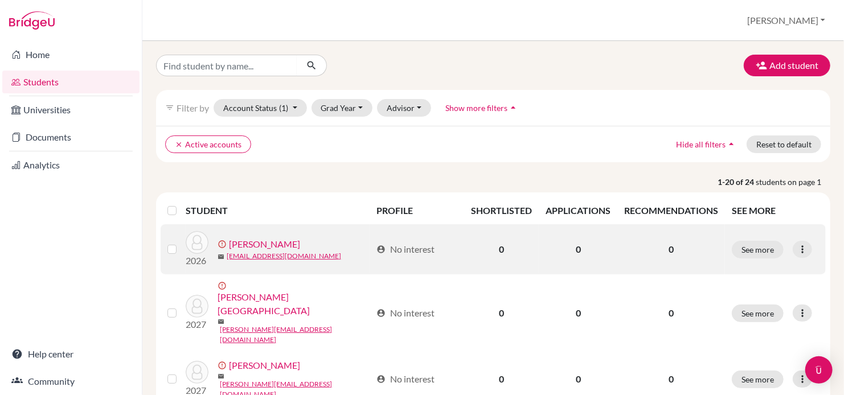
click at [495, 238] on td "0" at bounding box center [501, 249] width 75 height 50
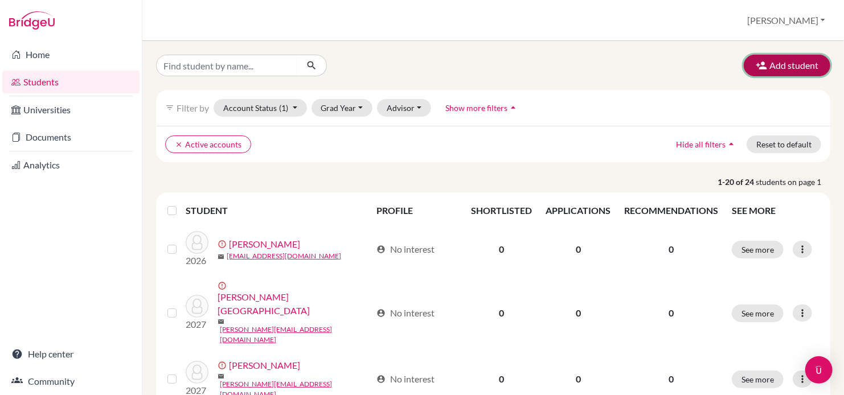
click at [767, 62] on button "Add student" at bounding box center [787, 66] width 87 height 22
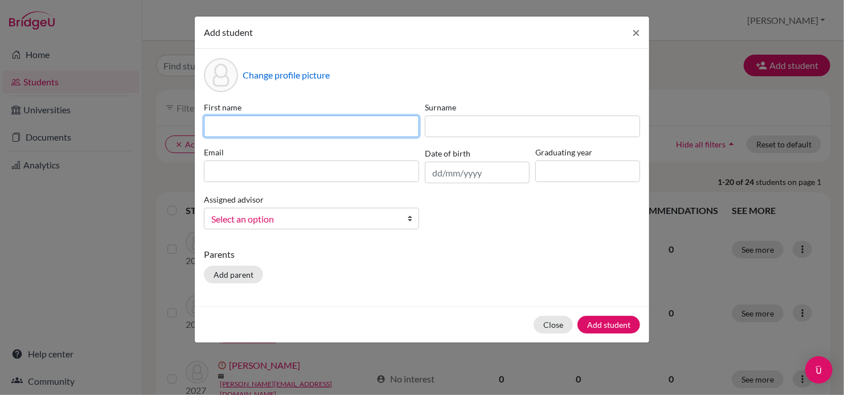
click at [333, 130] on input at bounding box center [311, 127] width 215 height 22
type input "Rocco"
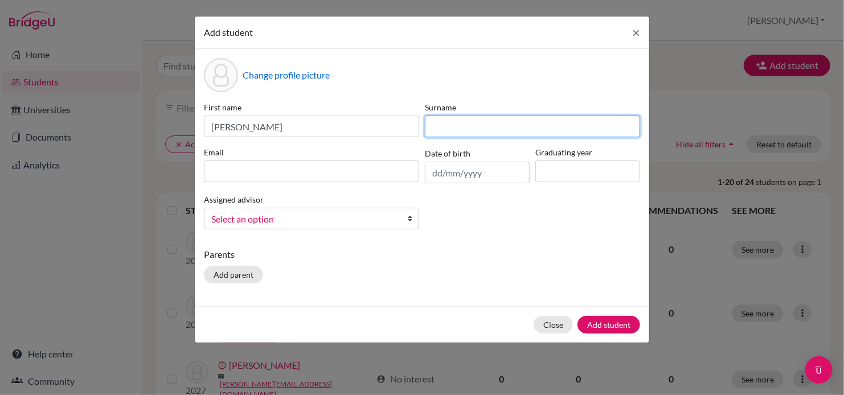
click at [450, 125] on input at bounding box center [532, 127] width 215 height 22
type input "Torres"
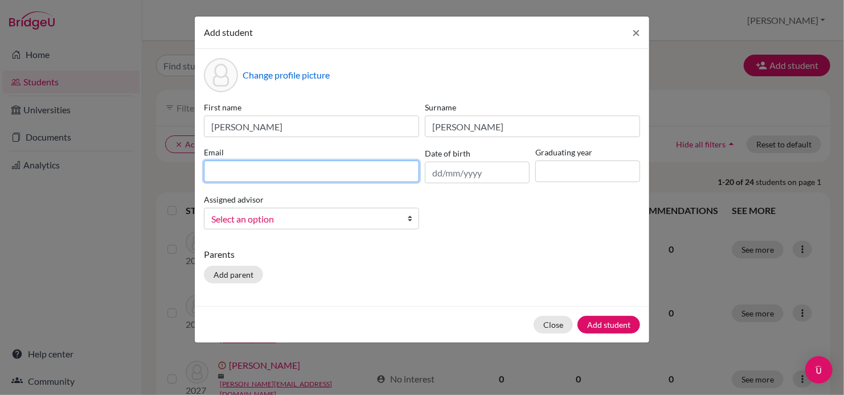
click at [394, 171] on input at bounding box center [311, 172] width 215 height 22
type input "rocco.t@curprep.com"
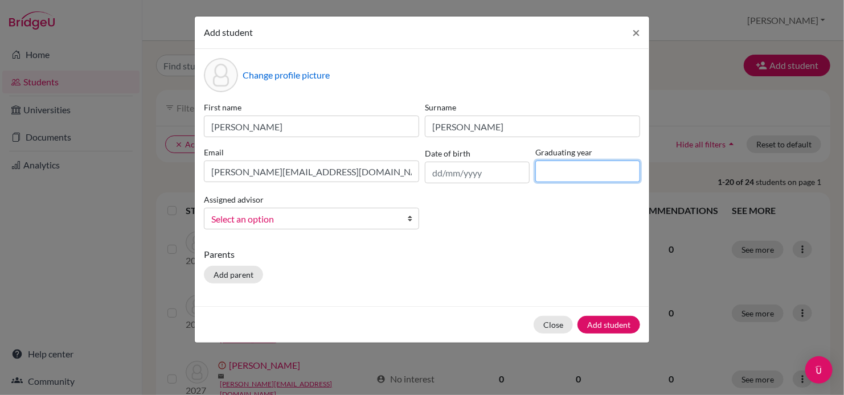
click at [599, 178] on input at bounding box center [588, 172] width 105 height 22
type input "2027"
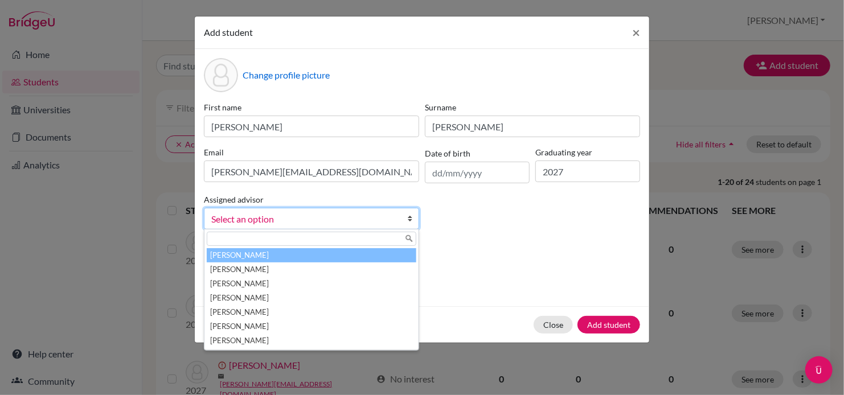
click at [409, 221] on b at bounding box center [412, 219] width 11 height 21
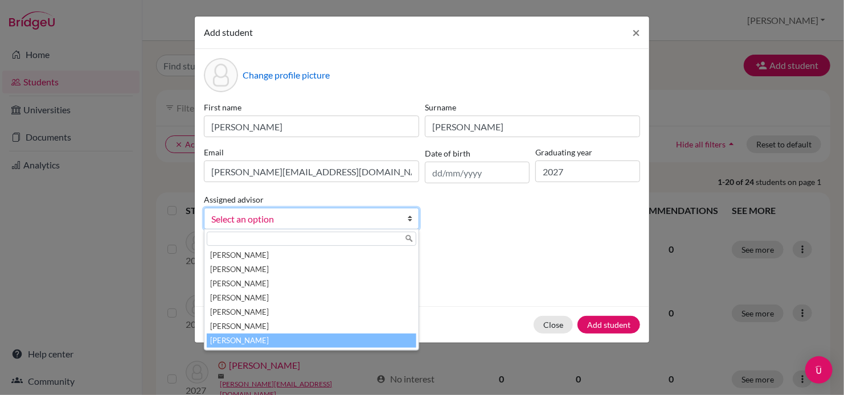
click at [353, 341] on li "Wilson, Inga" at bounding box center [312, 341] width 210 height 14
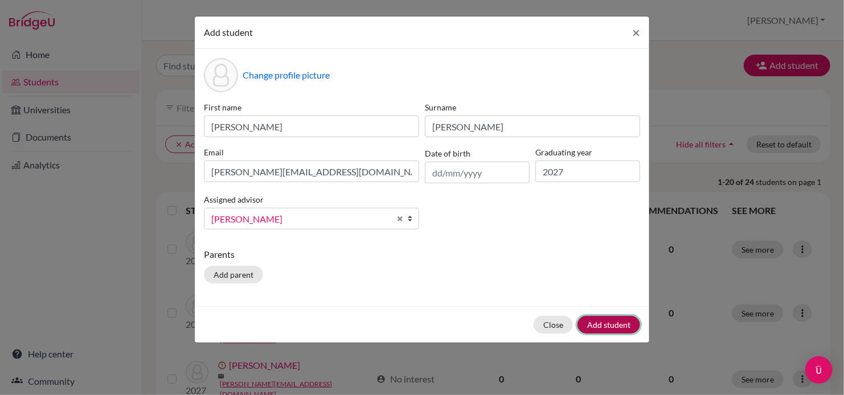
click at [600, 329] on button "Add student" at bounding box center [609, 325] width 63 height 18
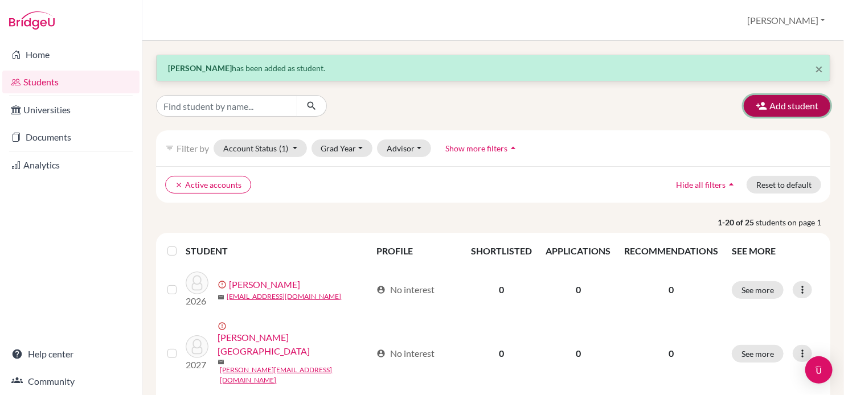
click at [784, 103] on button "Add student" at bounding box center [787, 106] width 87 height 22
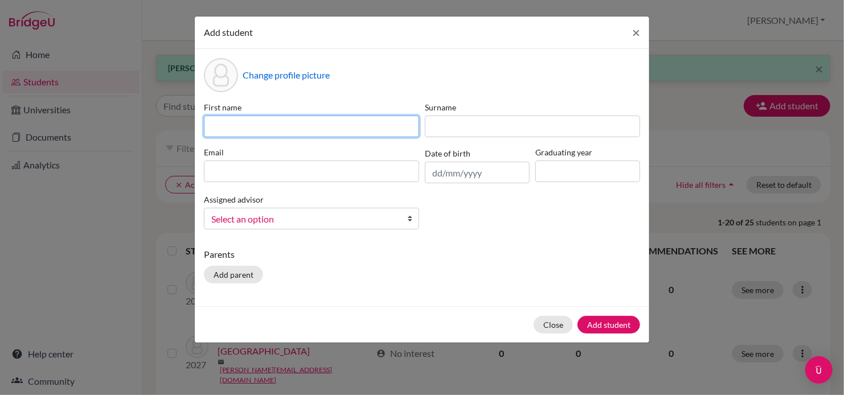
click at [324, 122] on input at bounding box center [311, 127] width 215 height 22
type input "Xiaoying"
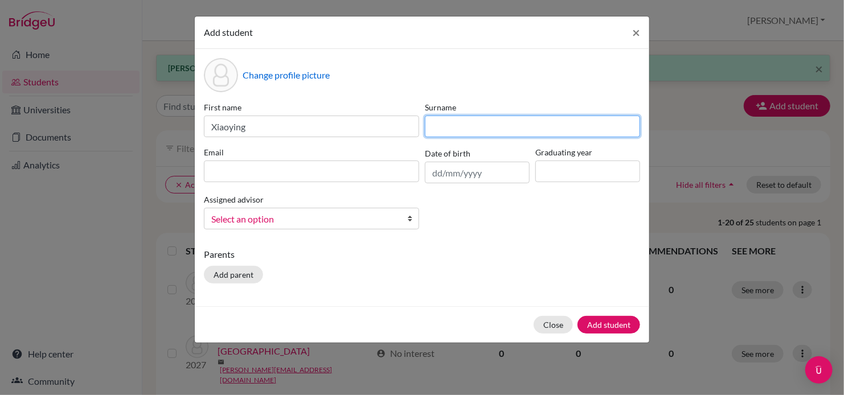
click at [483, 128] on input at bounding box center [532, 127] width 215 height 22
type input "Wu"
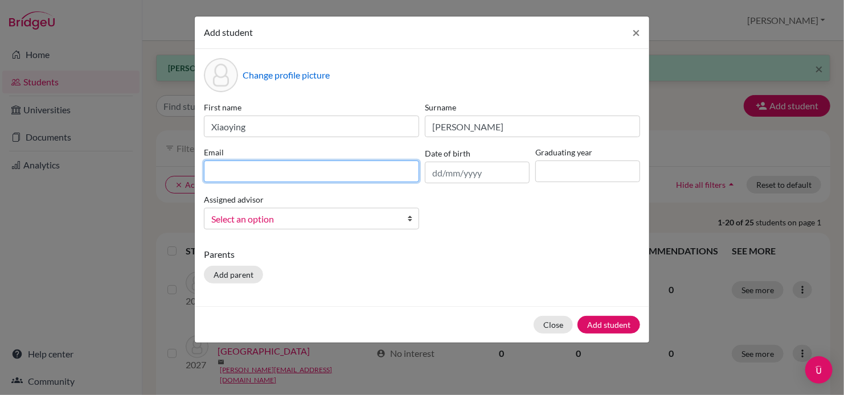
click at [364, 169] on input at bounding box center [311, 172] width 215 height 22
type input "xiaoying.w@curprep.com"
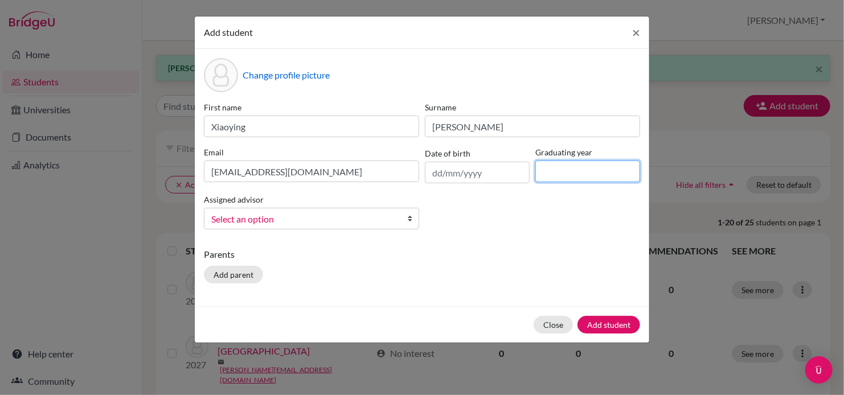
click at [577, 180] on input at bounding box center [588, 172] width 105 height 22
type input "2027"
click at [406, 219] on link "Select an option" at bounding box center [311, 219] width 215 height 22
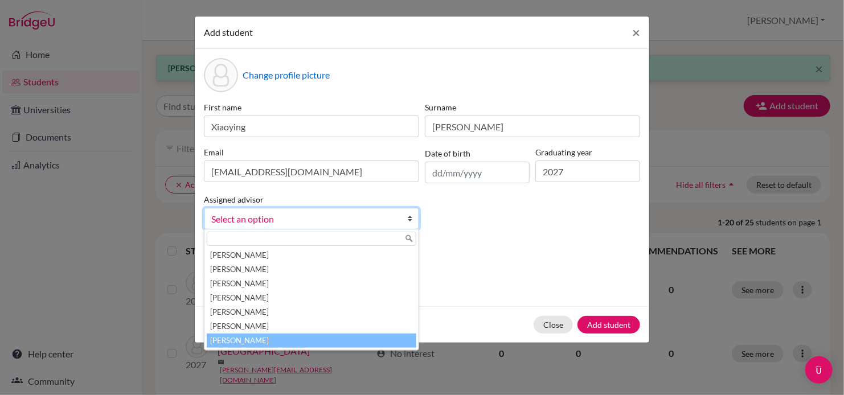
click at [314, 345] on li "Wilson, Inga" at bounding box center [312, 341] width 210 height 14
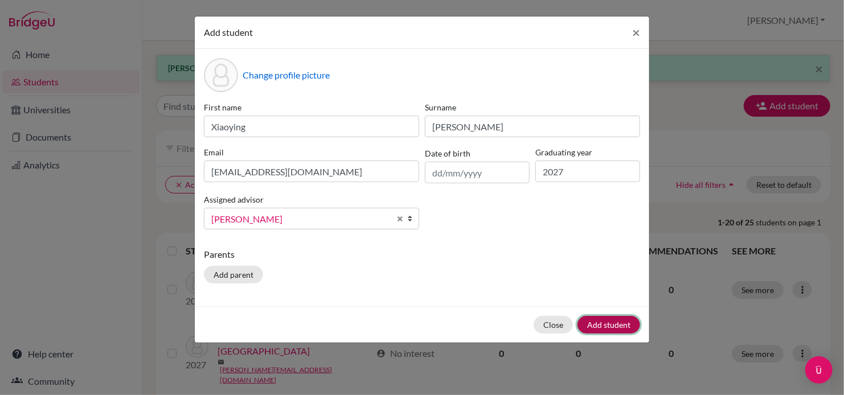
click at [595, 329] on button "Add student" at bounding box center [609, 325] width 63 height 18
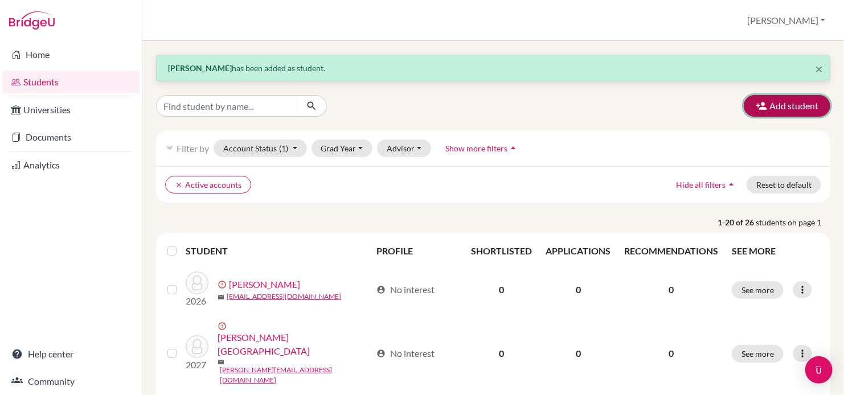
click at [793, 106] on button "Add student" at bounding box center [787, 106] width 87 height 22
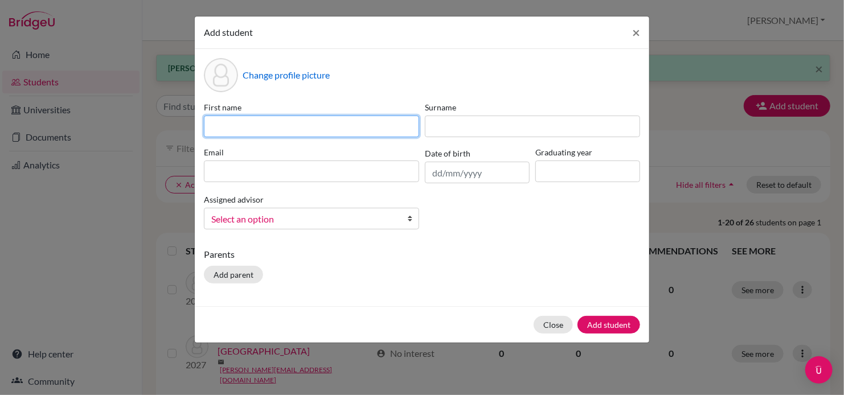
click at [383, 126] on input at bounding box center [311, 127] width 215 height 22
type input "Fiona"
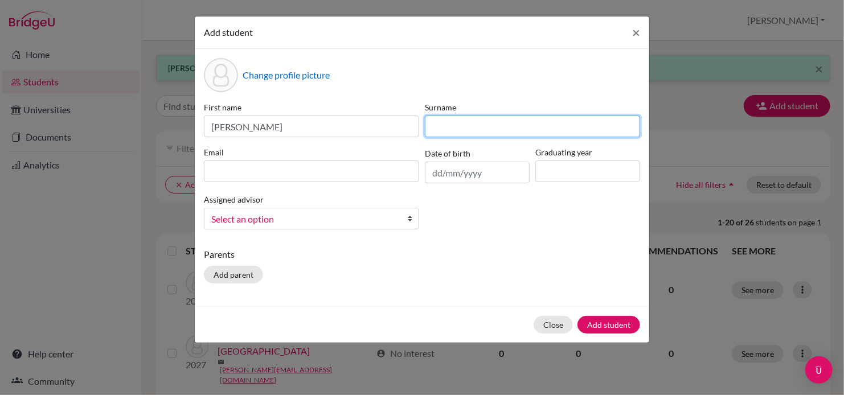
click at [445, 133] on input at bounding box center [532, 127] width 215 height 22
type input "Zhong"
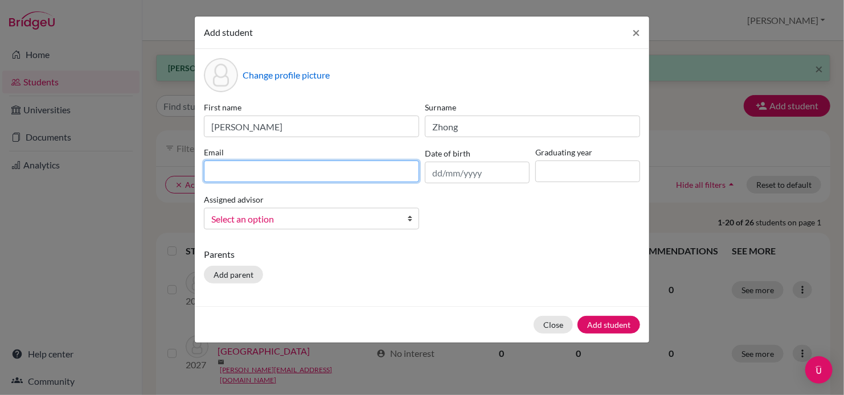
click at [332, 175] on input at bounding box center [311, 172] width 215 height 22
type input "fiona.z@curprep.com"
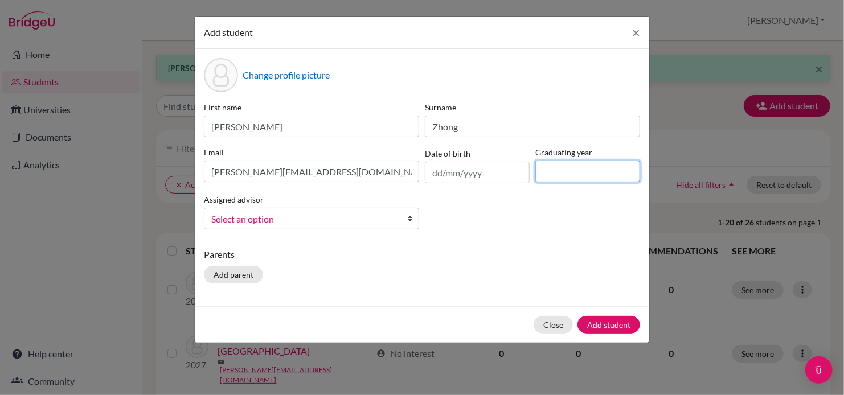
click at [553, 176] on input at bounding box center [588, 172] width 105 height 22
type input "2027"
click at [408, 222] on b at bounding box center [412, 219] width 11 height 21
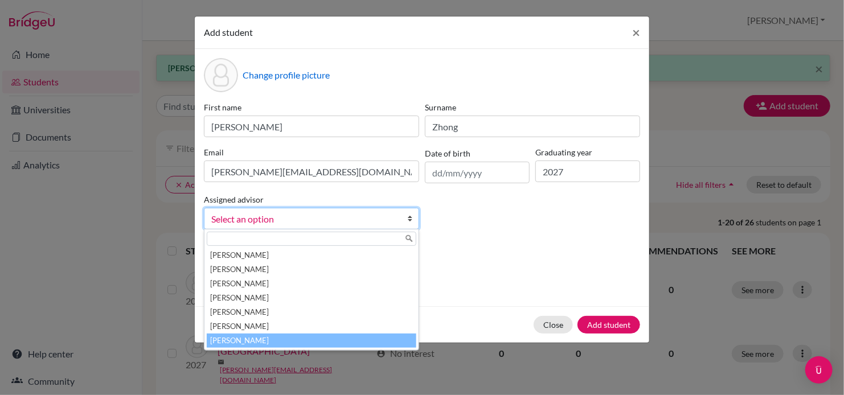
click at [330, 339] on li "Wilson, Inga" at bounding box center [312, 341] width 210 height 14
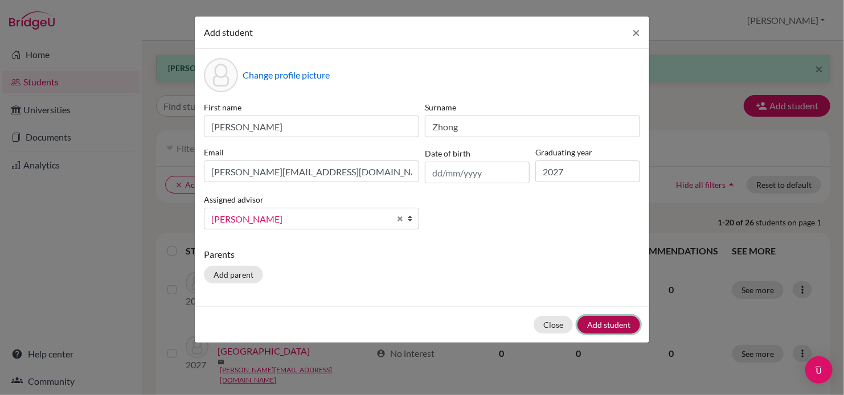
click at [612, 329] on button "Add student" at bounding box center [609, 325] width 63 height 18
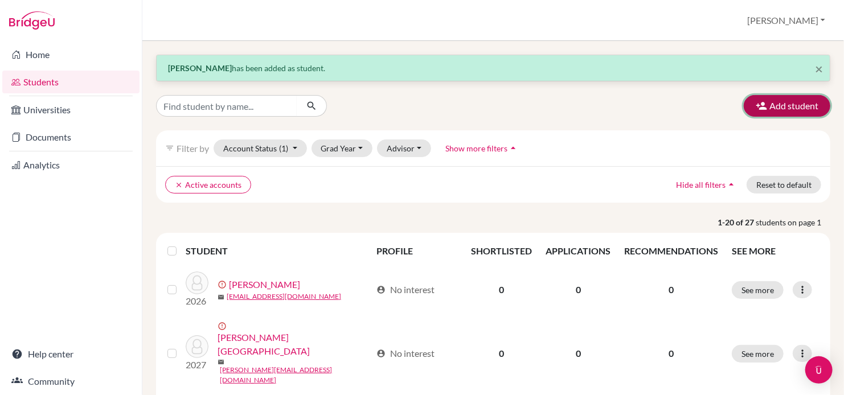
click at [773, 108] on button "Add student" at bounding box center [787, 106] width 87 height 22
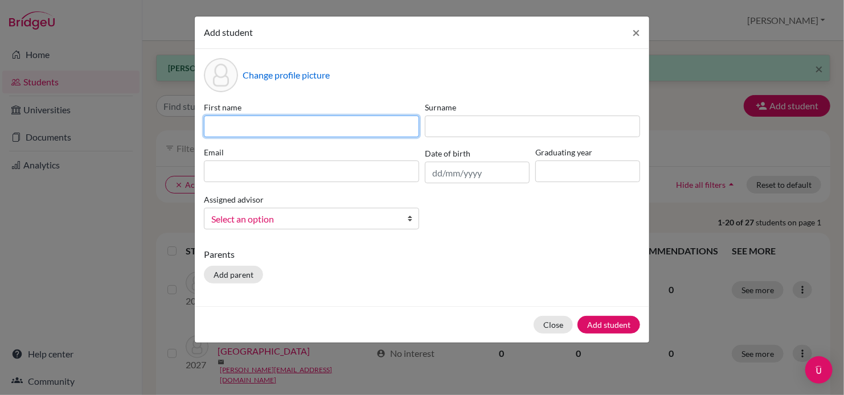
click at [318, 131] on input at bounding box center [311, 127] width 215 height 22
type input "Ashanty"
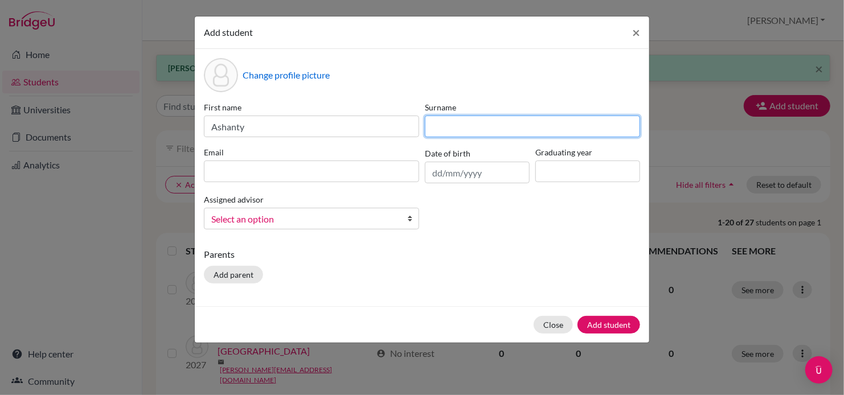
click at [446, 124] on input at bounding box center [532, 127] width 215 height 22
type input "Casiana"
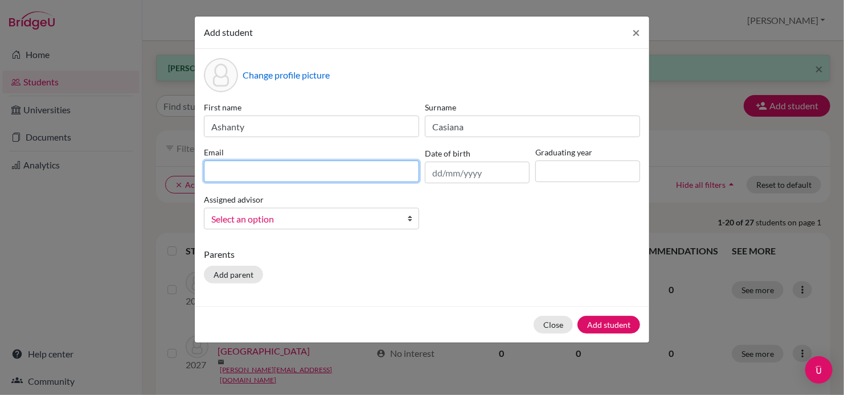
click at [370, 178] on input at bounding box center [311, 172] width 215 height 22
type input "ashanty.c@curprep.com"
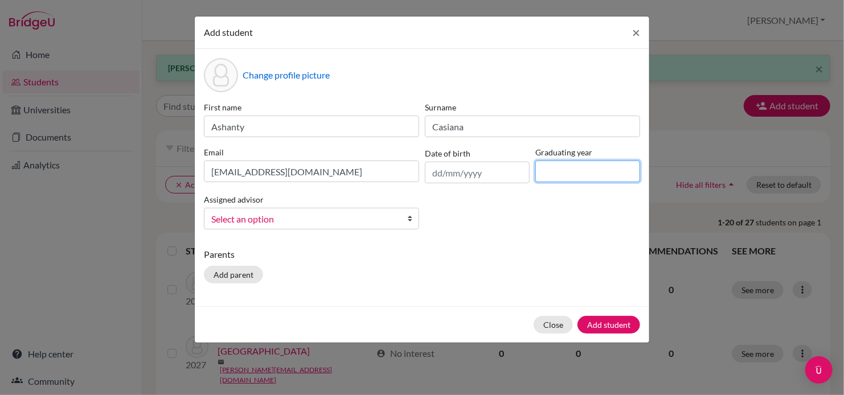
click at [586, 179] on input at bounding box center [588, 172] width 105 height 22
type input "2027"
click at [407, 224] on link "Select an option" at bounding box center [311, 219] width 215 height 22
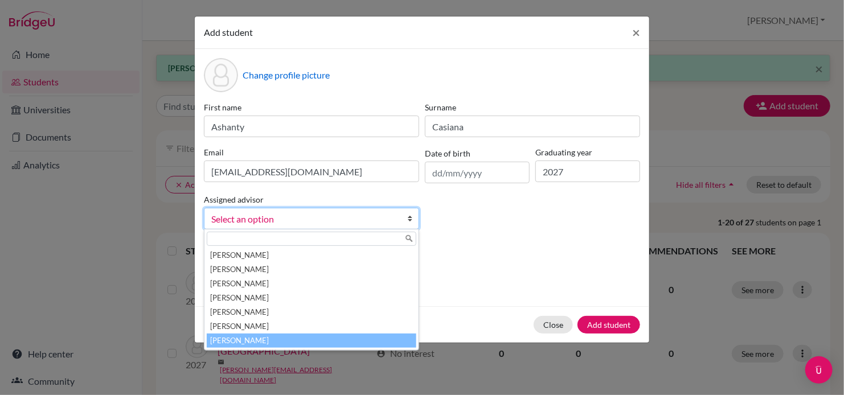
click at [358, 342] on li "Wilson, Inga" at bounding box center [312, 341] width 210 height 14
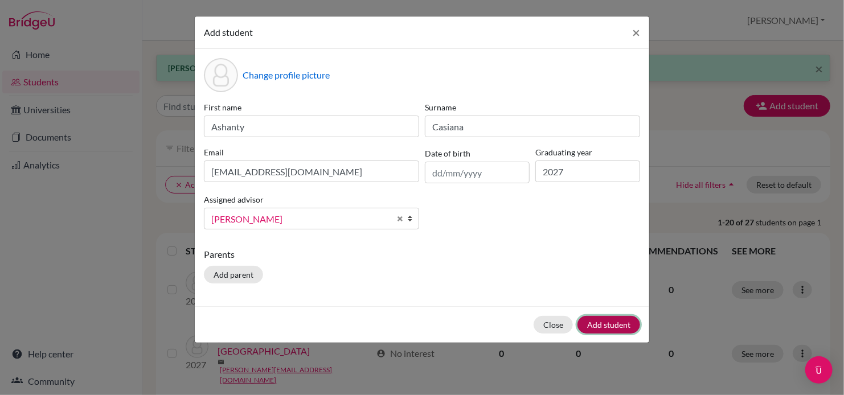
click at [626, 324] on button "Add student" at bounding box center [609, 325] width 63 height 18
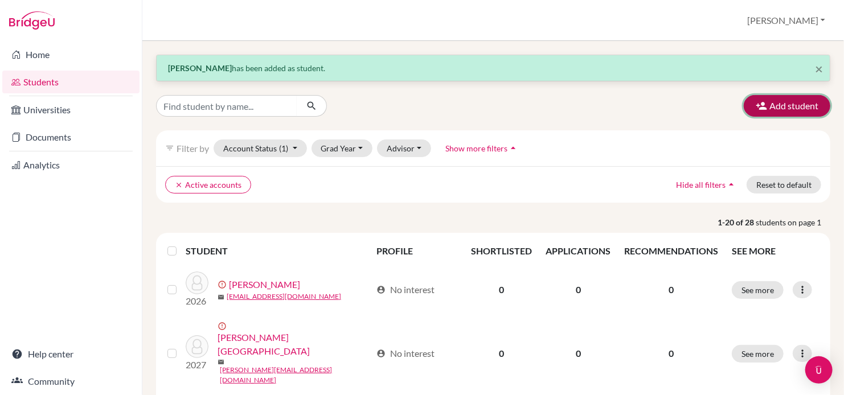
click at [759, 108] on icon "button" at bounding box center [761, 105] width 11 height 11
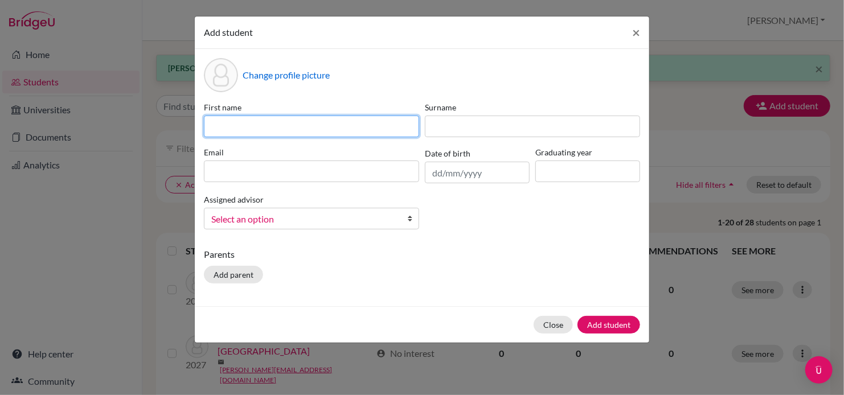
click at [370, 131] on input at bounding box center [311, 127] width 215 height 22
type input "Haiqi"
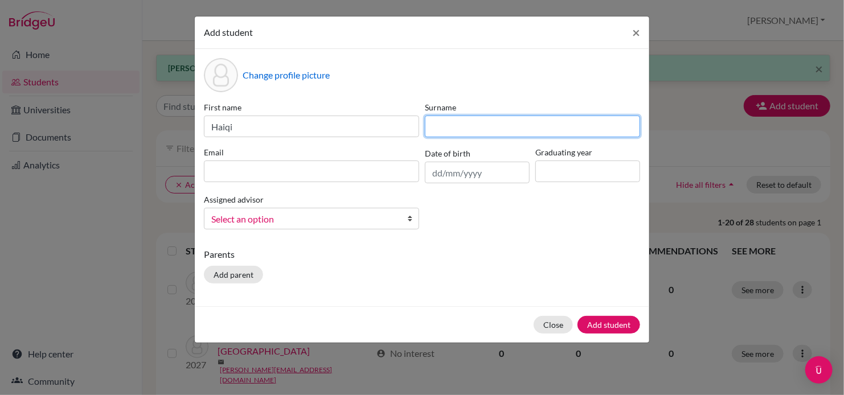
click at [447, 130] on input at bounding box center [532, 127] width 215 height 22
type input "Chen"
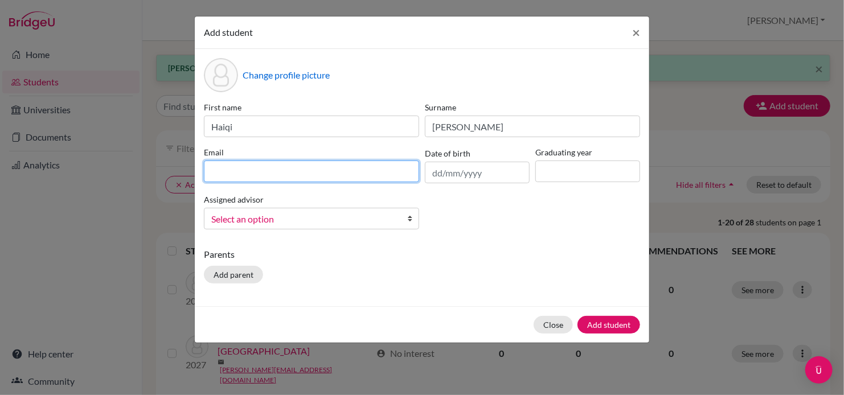
click at [368, 173] on input at bounding box center [311, 172] width 215 height 22
type input "haiqi.c@curprep.com"
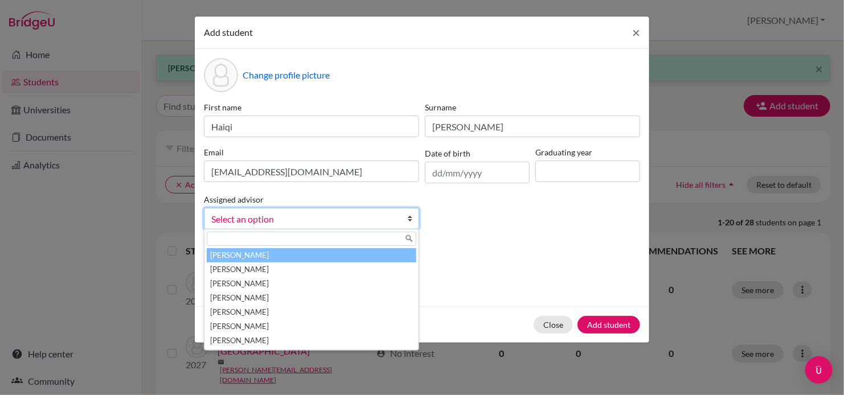
click at [410, 221] on b at bounding box center [412, 219] width 11 height 21
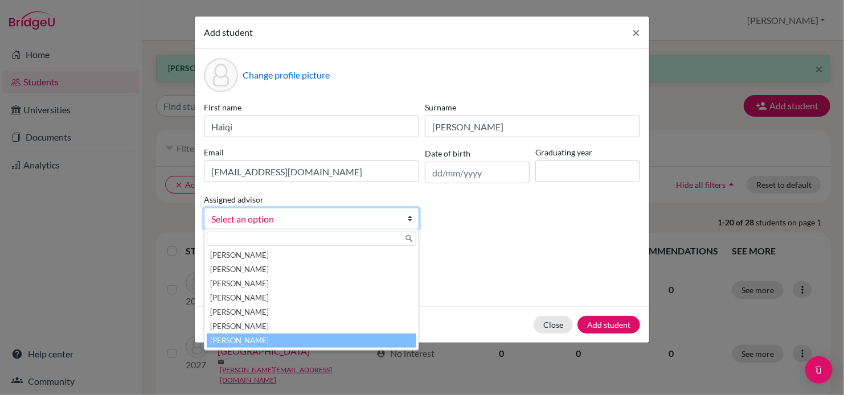
click at [348, 338] on li "Wilson, Inga" at bounding box center [312, 341] width 210 height 14
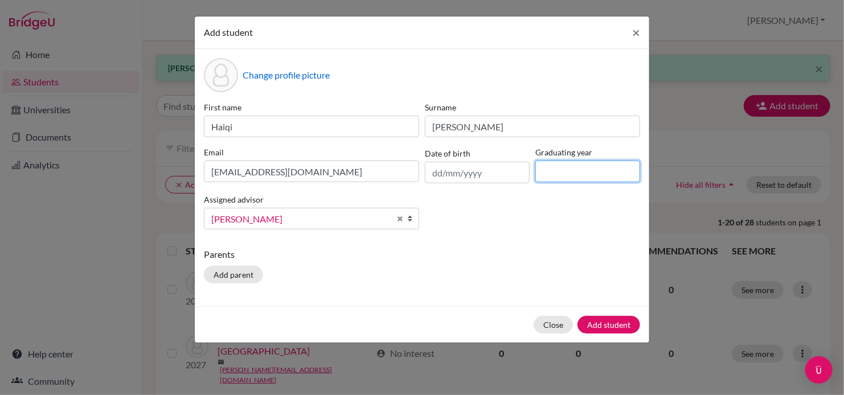
click at [570, 166] on input at bounding box center [588, 172] width 105 height 22
type input "2027"
click at [611, 326] on button "Add student" at bounding box center [609, 325] width 63 height 18
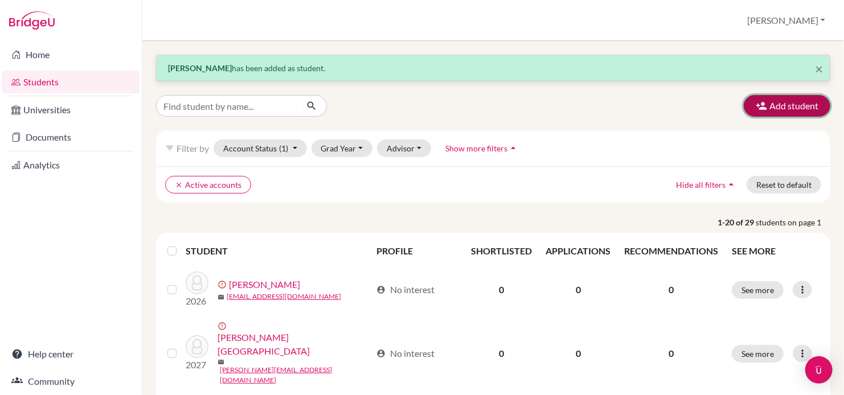
click at [778, 107] on button "Add student" at bounding box center [787, 106] width 87 height 22
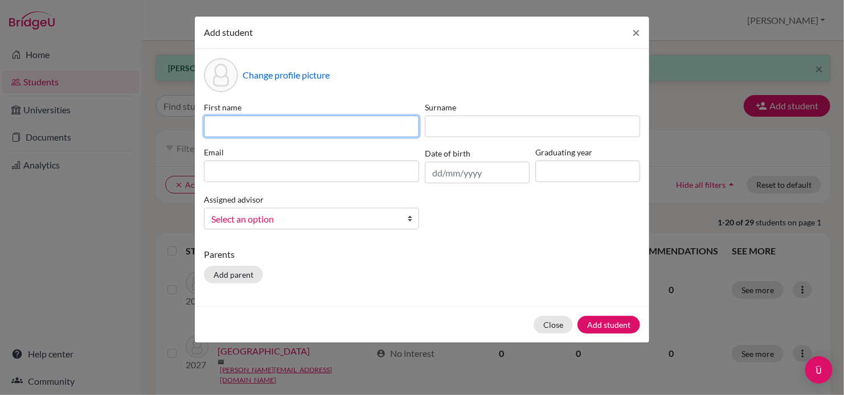
click at [394, 128] on input at bounding box center [311, 127] width 215 height 22
type input "Aaron"
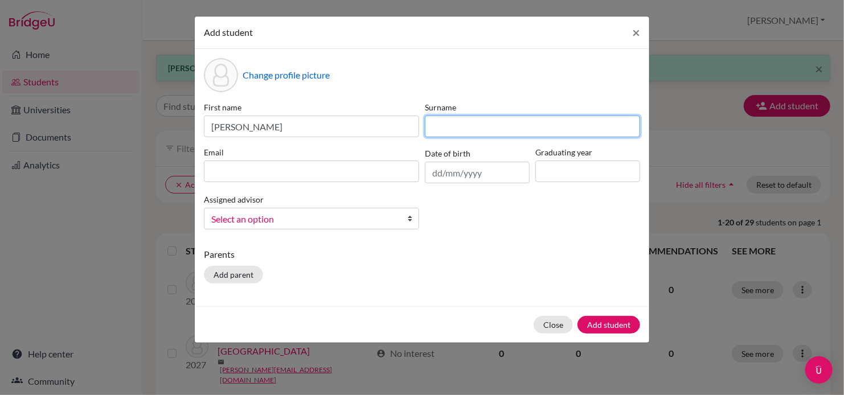
click at [443, 124] on input at bounding box center [532, 127] width 215 height 22
type input "Emerenciana"
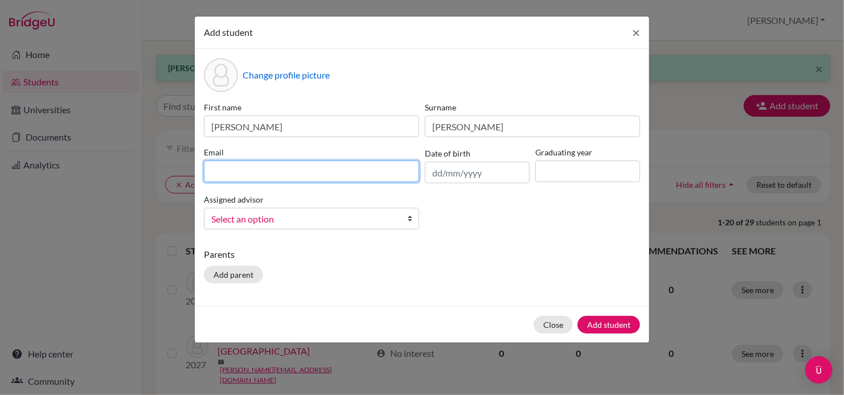
click at [326, 170] on input at bounding box center [311, 172] width 215 height 22
type input "aaron.e@curprep.com"
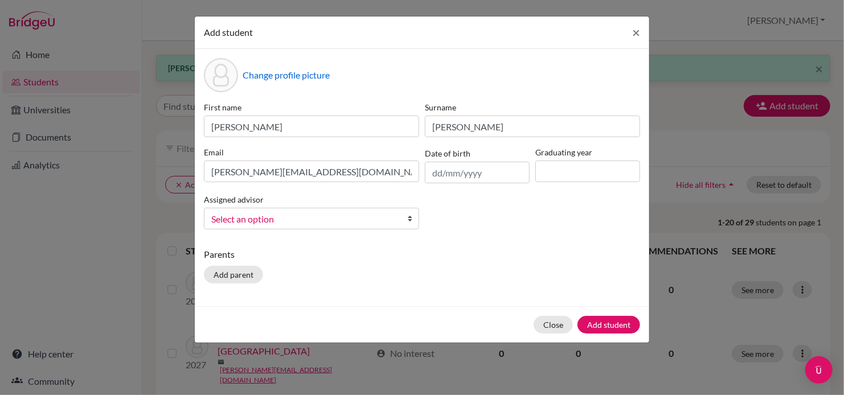
click at [543, 183] on div "Graduating year" at bounding box center [588, 164] width 111 height 37
click at [544, 178] on input at bounding box center [588, 172] width 105 height 22
type input "2028"
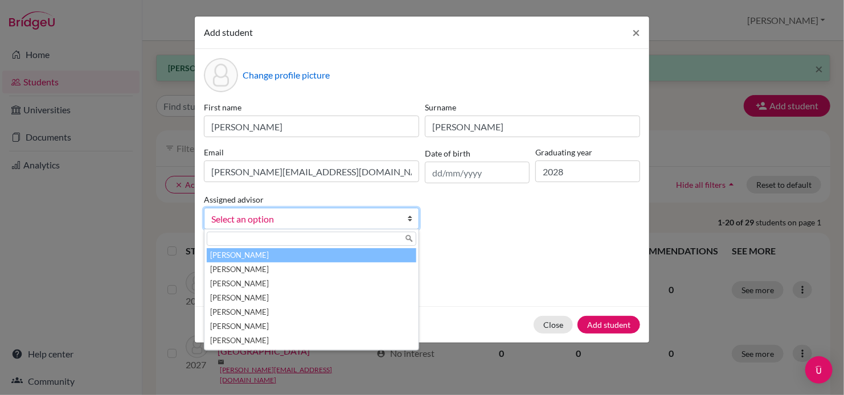
click at [410, 222] on b at bounding box center [412, 219] width 11 height 21
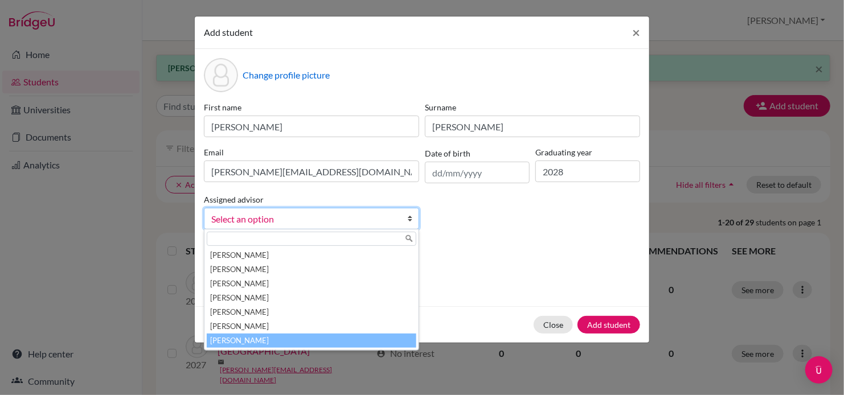
click at [340, 341] on li "Wilson, Inga" at bounding box center [312, 341] width 210 height 14
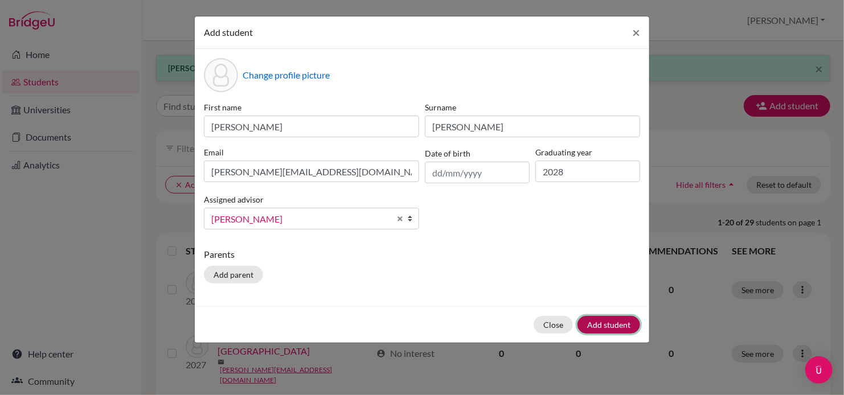
click at [615, 325] on button "Add student" at bounding box center [609, 325] width 63 height 18
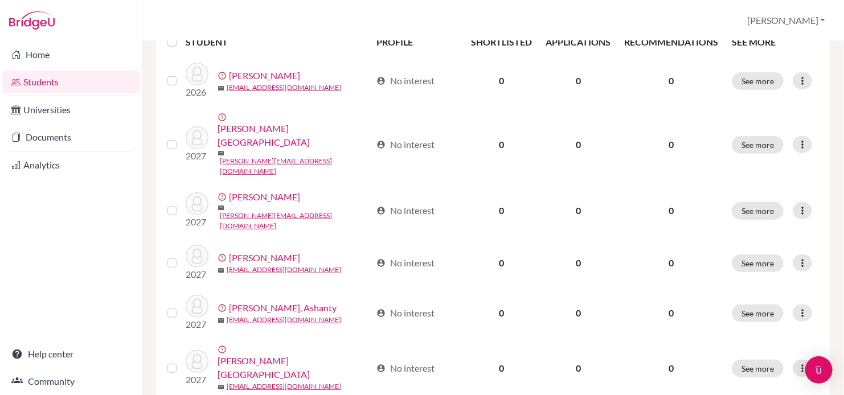
scroll to position [210, 0]
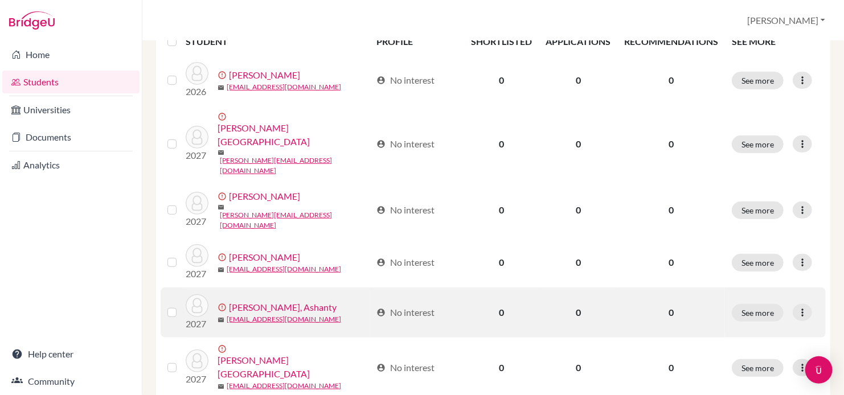
click at [790, 304] on div "See more Edit student Send Message Resend invite email" at bounding box center [775, 313] width 87 height 18
click at [797, 307] on icon at bounding box center [802, 312] width 11 height 11
click at [741, 304] on button "Edit student" at bounding box center [751, 304] width 103 height 18
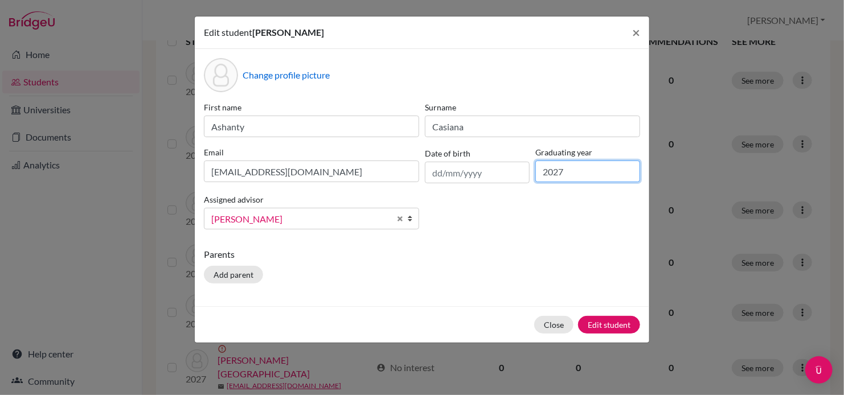
click at [583, 171] on input "2027" at bounding box center [588, 172] width 105 height 22
type input "2028"
click at [600, 330] on button "Edit student" at bounding box center [609, 325] width 62 height 18
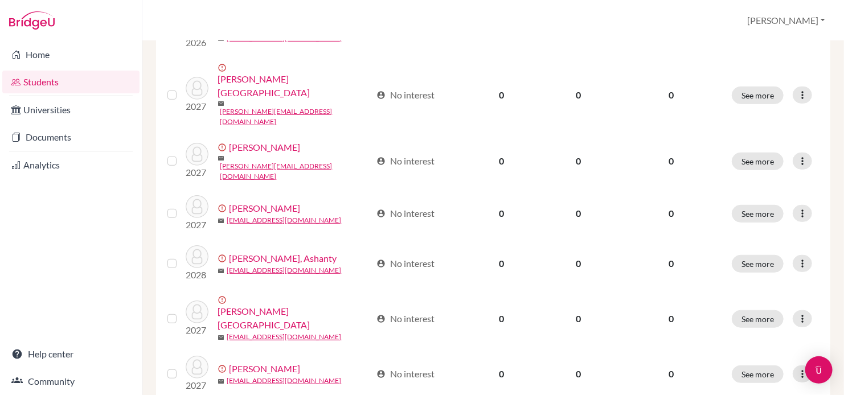
scroll to position [259, 0]
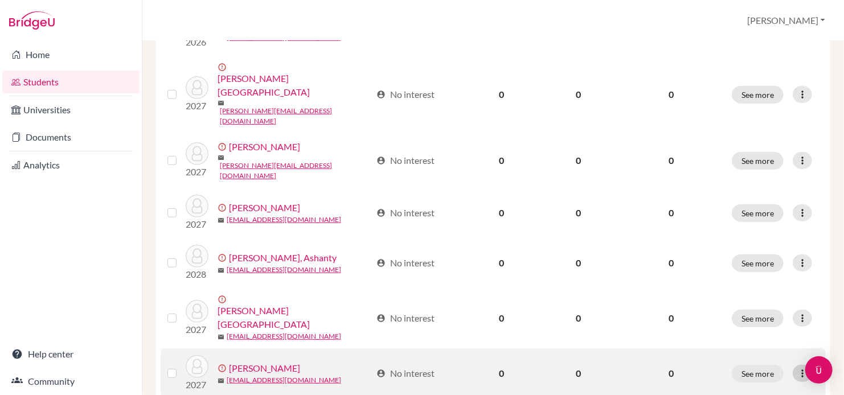
click at [798, 368] on icon at bounding box center [802, 373] width 11 height 11
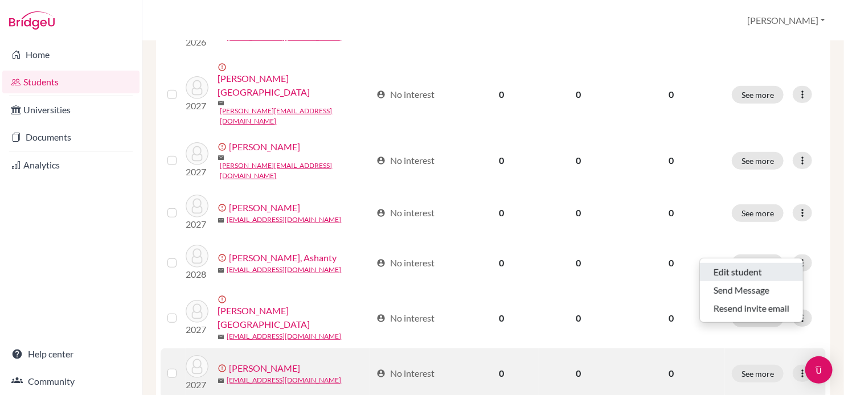
click at [740, 269] on button "Edit student" at bounding box center [751, 272] width 103 height 18
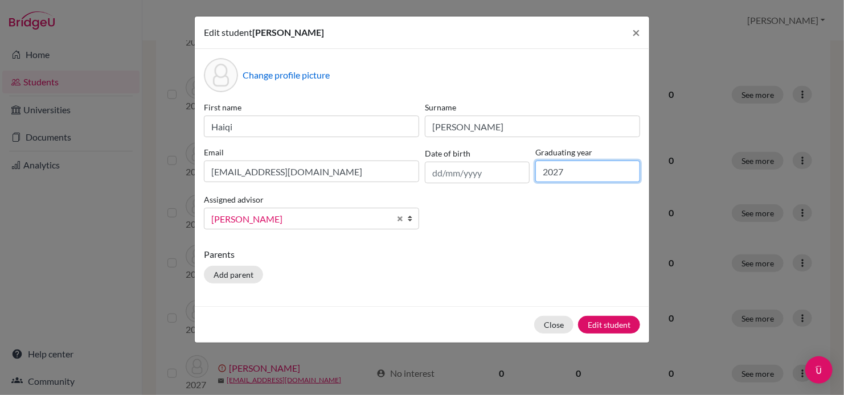
click at [581, 169] on input "2027" at bounding box center [588, 172] width 105 height 22
type input "2028"
click at [607, 326] on button "Edit student" at bounding box center [609, 325] width 62 height 18
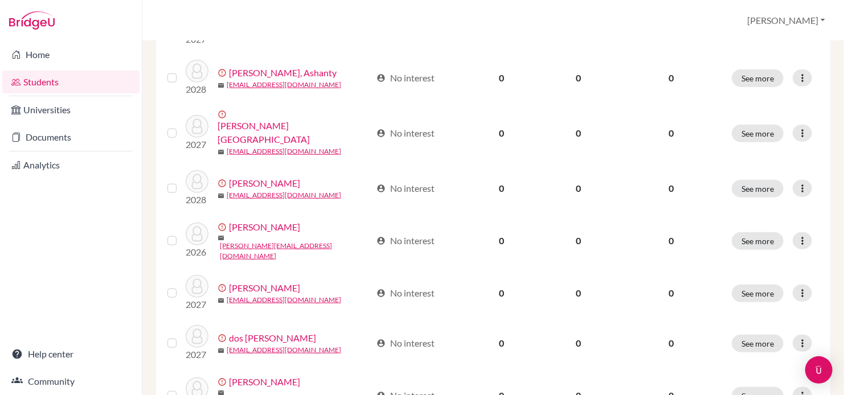
scroll to position [0, 0]
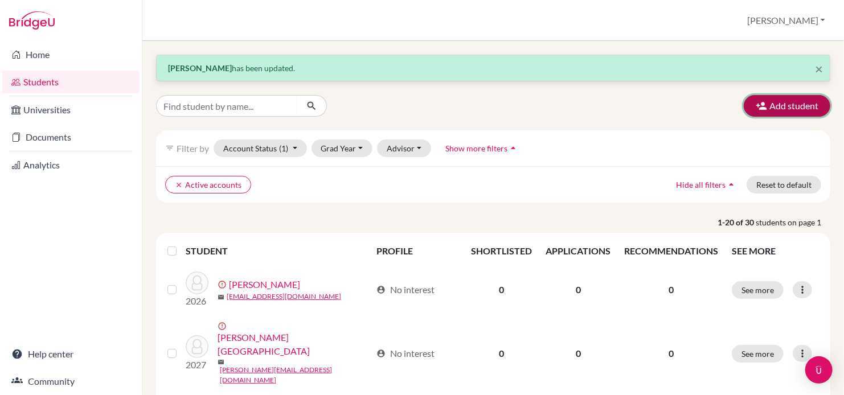
click at [769, 103] on button "Add student" at bounding box center [787, 106] width 87 height 22
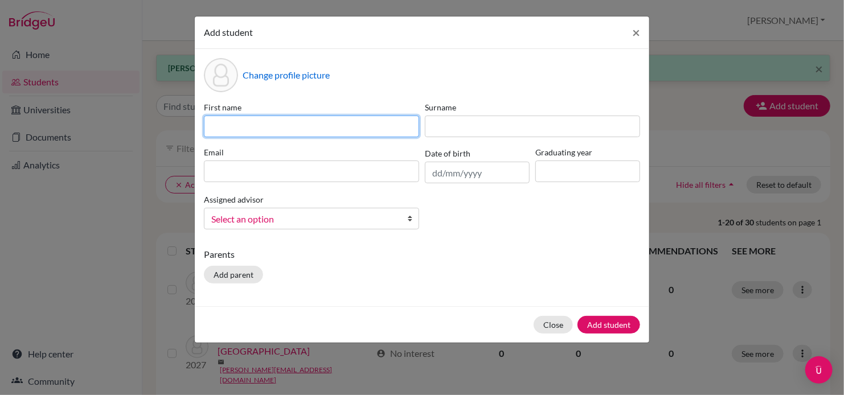
click at [230, 122] on input at bounding box center [311, 127] width 215 height 22
type input "Yina"
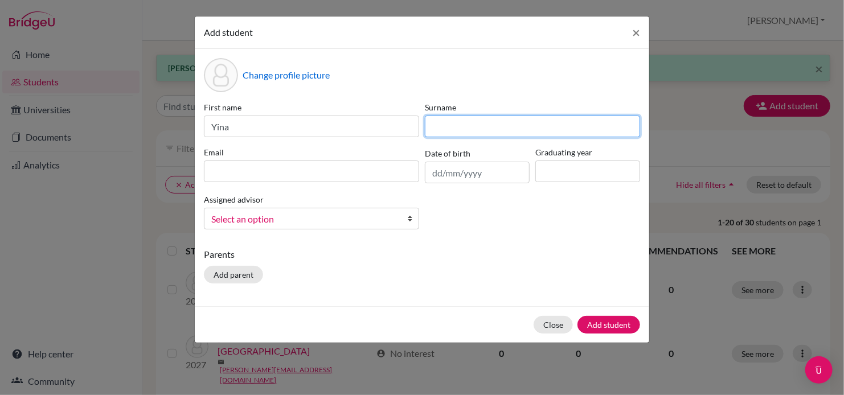
click at [460, 124] on input at bounding box center [532, 127] width 215 height 22
type input "He"
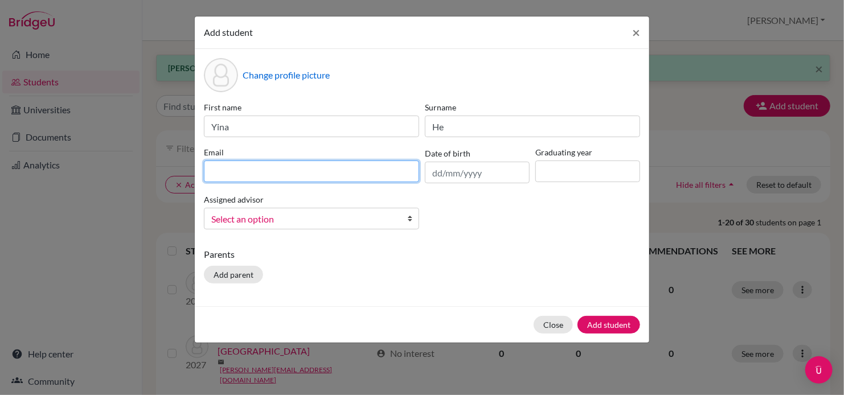
click at [377, 172] on input at bounding box center [311, 172] width 215 height 22
type input "yina.h@curprep.com"
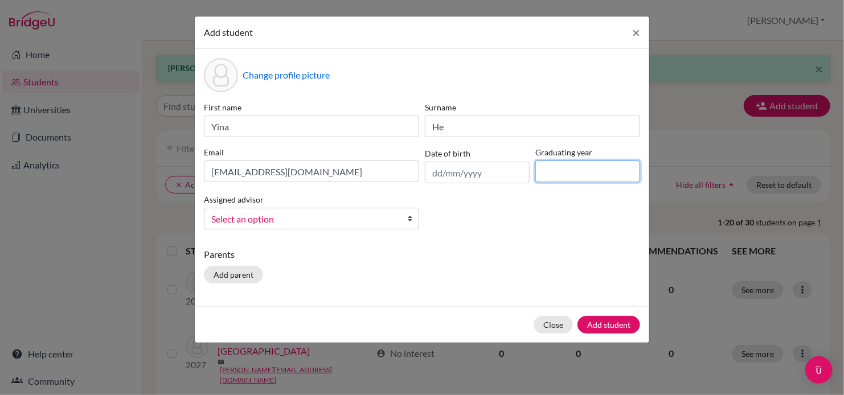
click at [603, 174] on input at bounding box center [588, 172] width 105 height 22
type input "2028"
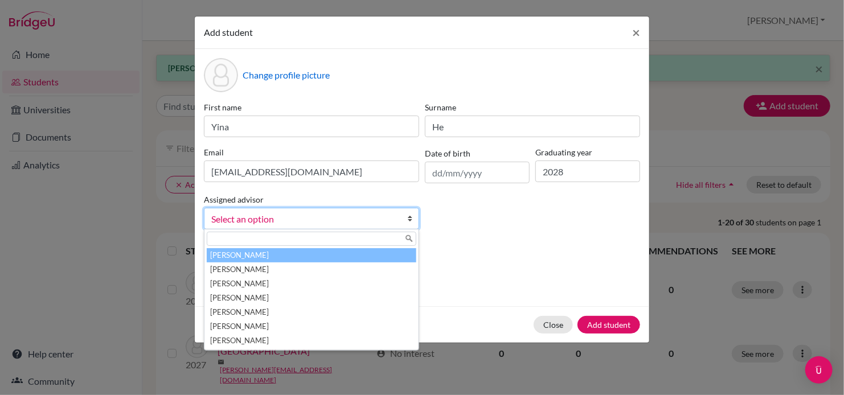
click at [411, 222] on b at bounding box center [412, 219] width 11 height 21
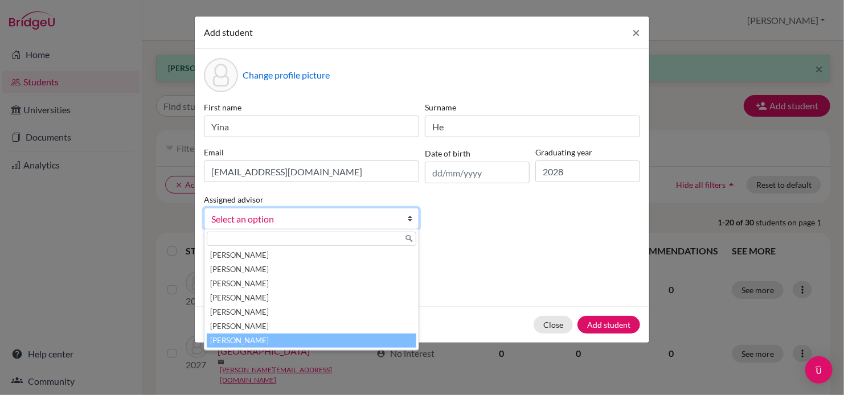
click at [354, 342] on li "Wilson, Inga" at bounding box center [312, 341] width 210 height 14
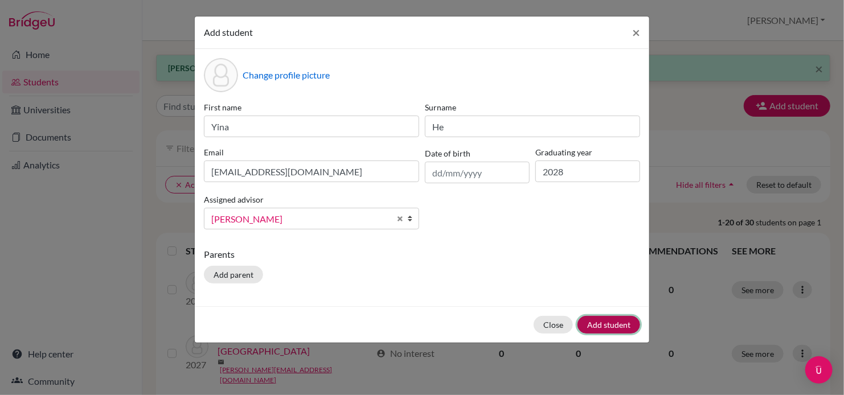
click at [615, 322] on button "Add student" at bounding box center [609, 325] width 63 height 18
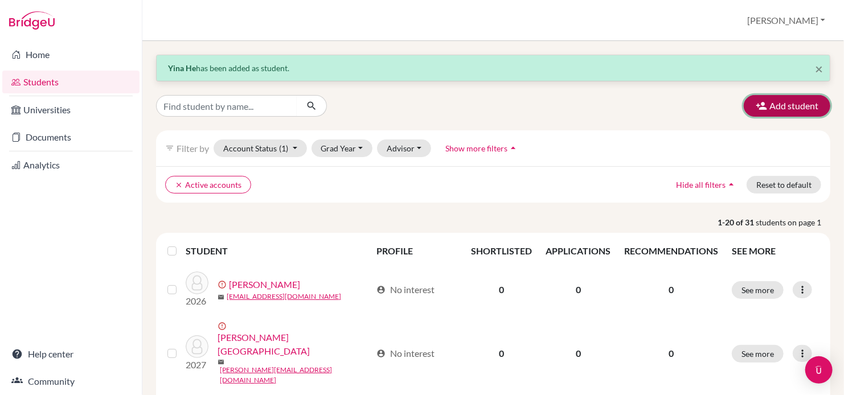
click at [765, 111] on button "Add student" at bounding box center [787, 106] width 87 height 22
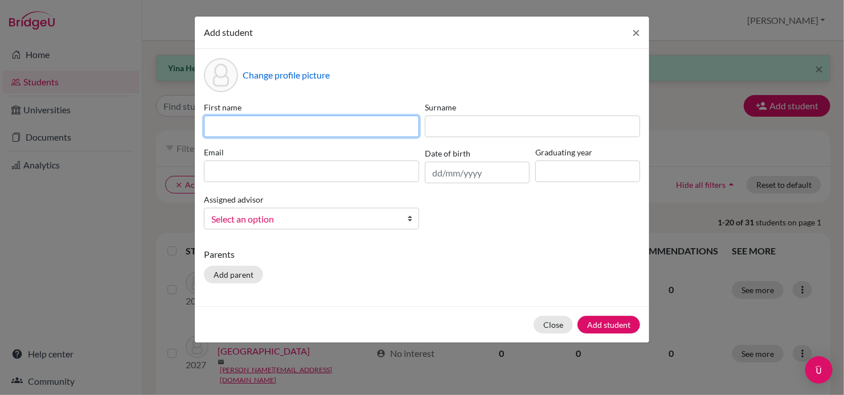
click at [296, 131] on input at bounding box center [311, 127] width 215 height 22
type input "Azaria"
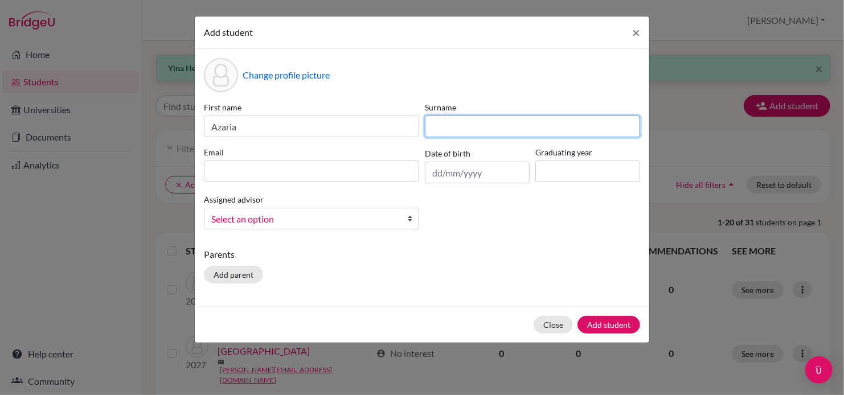
click at [481, 122] on input at bounding box center [532, 127] width 215 height 22
type input "Houser"
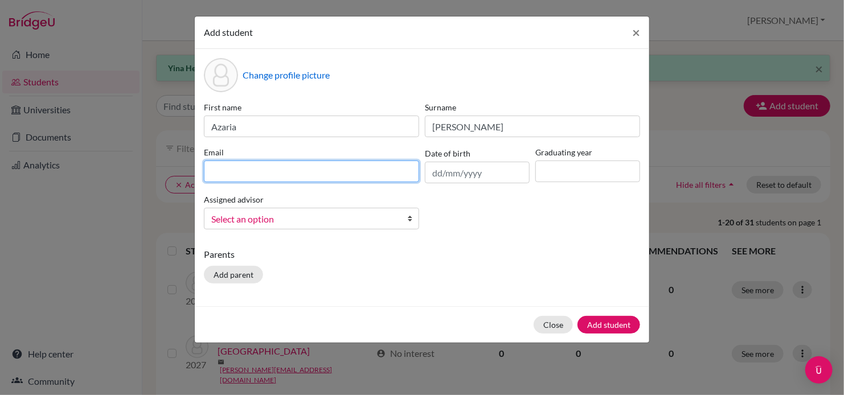
click at [386, 169] on input at bounding box center [311, 172] width 215 height 22
type input "azaria.h@curprep.com"
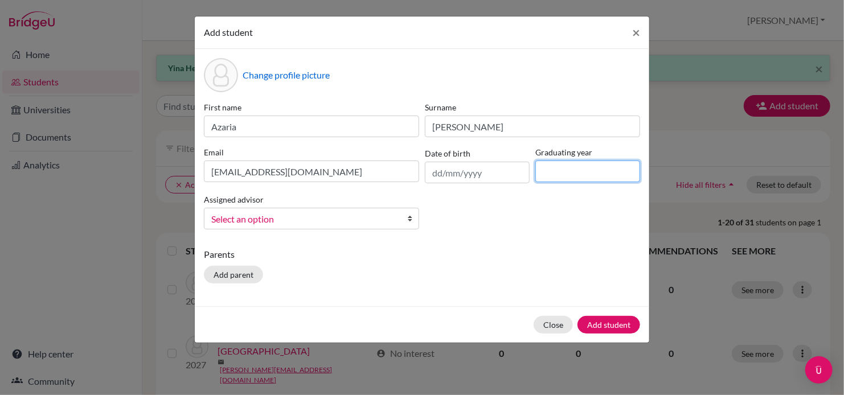
click at [581, 171] on input at bounding box center [588, 172] width 105 height 22
type input "2028"
click at [410, 217] on b at bounding box center [412, 219] width 11 height 21
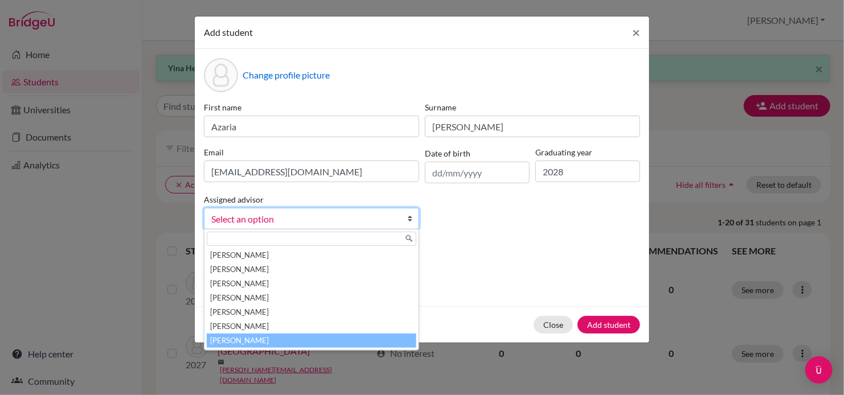
click at [333, 345] on li "Wilson, Inga" at bounding box center [312, 341] width 210 height 14
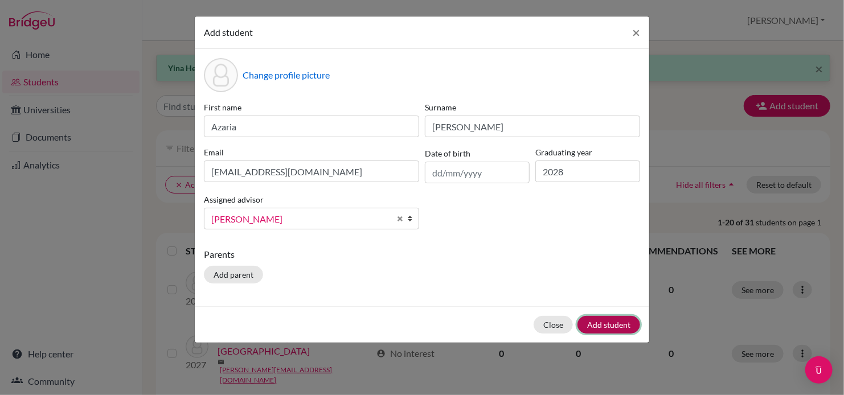
click at [622, 329] on button "Add student" at bounding box center [609, 325] width 63 height 18
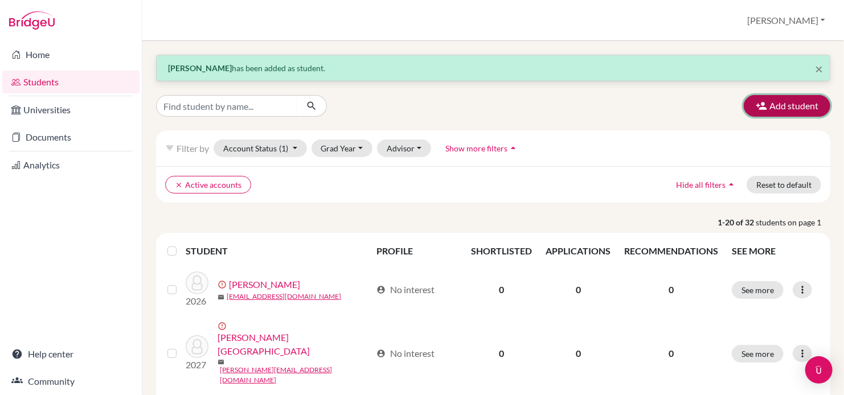
click at [777, 103] on button "Add student" at bounding box center [787, 106] width 87 height 22
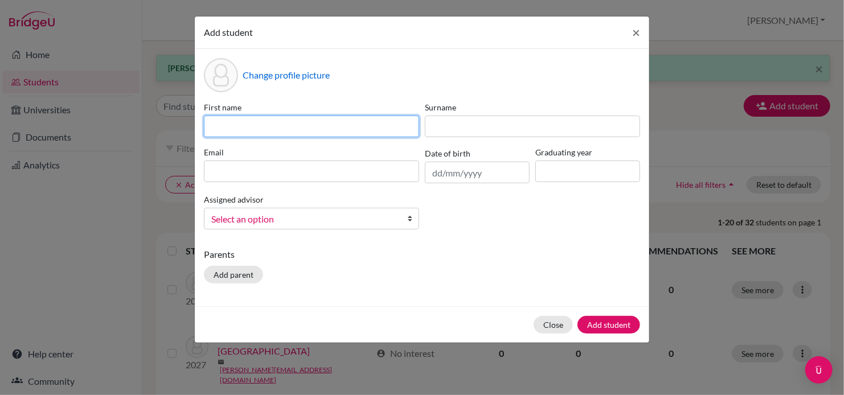
click at [394, 125] on input at bounding box center [311, 127] width 215 height 22
type input "Nathalia"
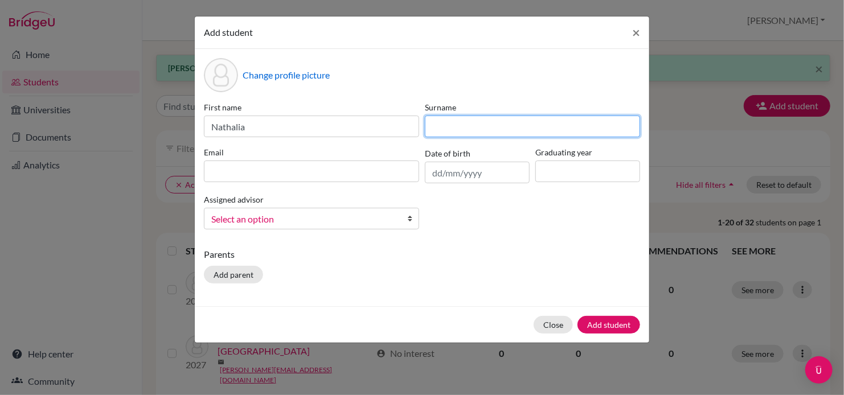
click at [452, 126] on input at bounding box center [532, 127] width 215 height 22
type input "Inojosa"
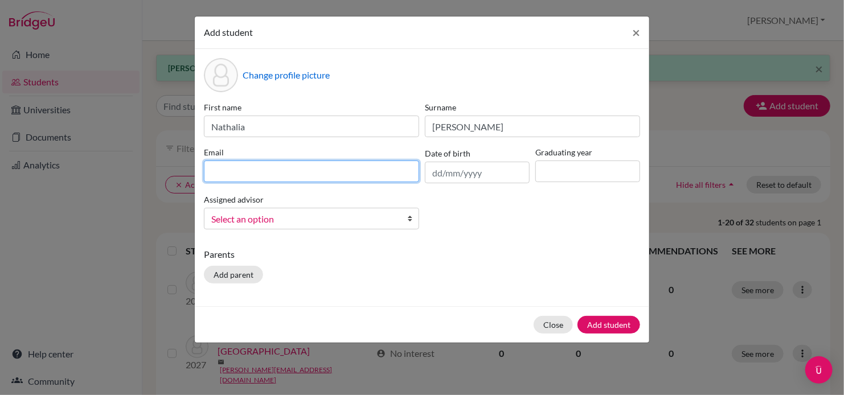
click at [376, 174] on input at bounding box center [311, 172] width 215 height 22
type input "nathalia.i@curprep.com"
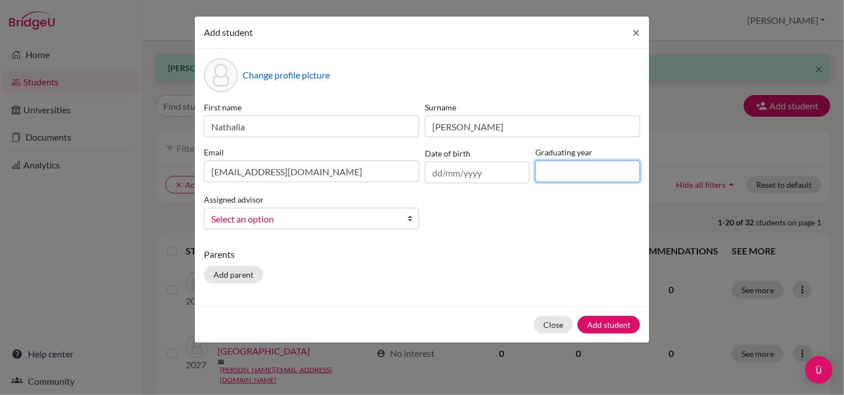
click at [570, 171] on input at bounding box center [588, 172] width 105 height 22
type input "2028"
click at [408, 222] on b at bounding box center [412, 219] width 11 height 21
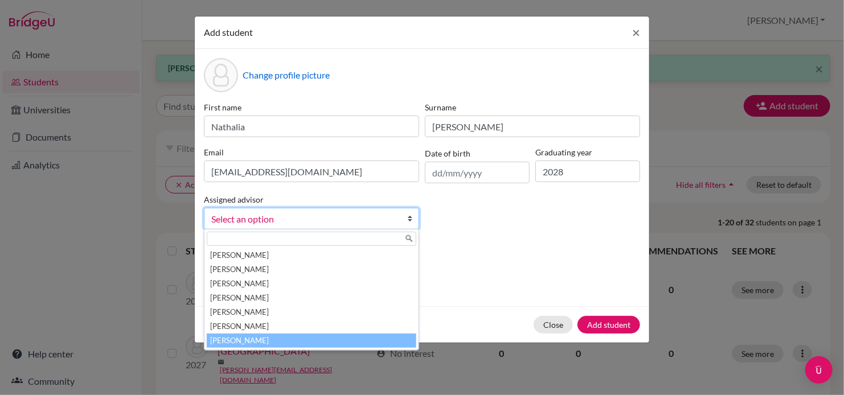
click at [356, 338] on li "Wilson, Inga" at bounding box center [312, 341] width 210 height 14
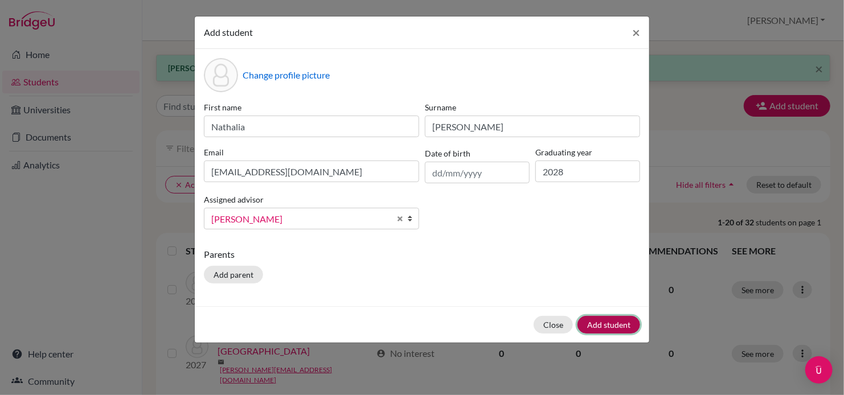
click at [602, 329] on button "Add student" at bounding box center [609, 325] width 63 height 18
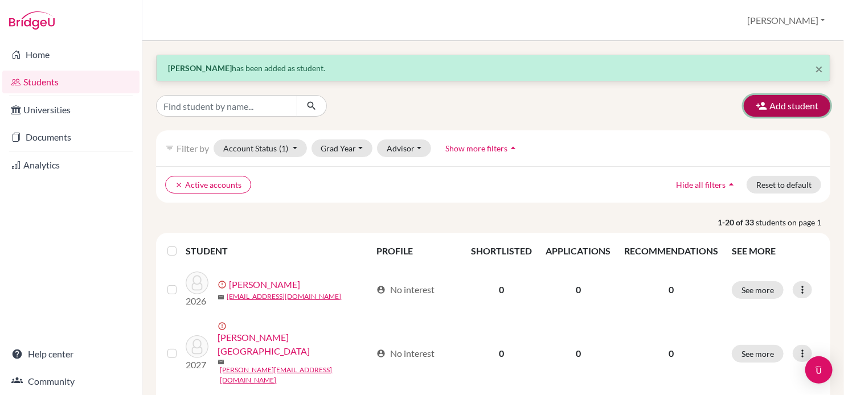
click at [773, 112] on button "Add student" at bounding box center [787, 106] width 87 height 22
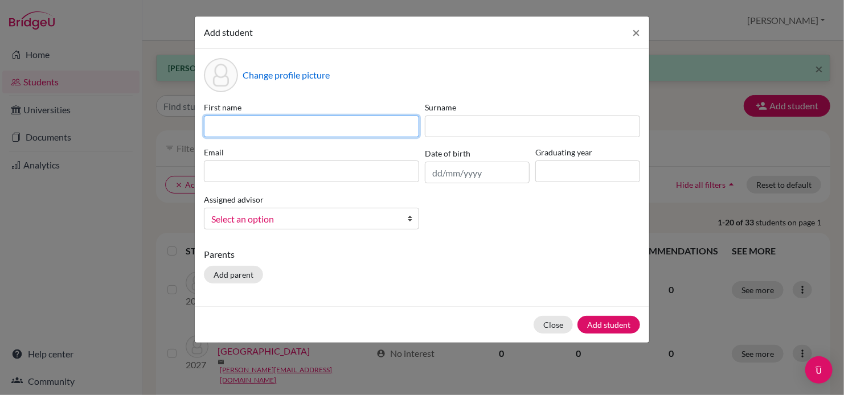
click at [276, 125] on input at bounding box center [311, 127] width 215 height 22
type input "Sia"
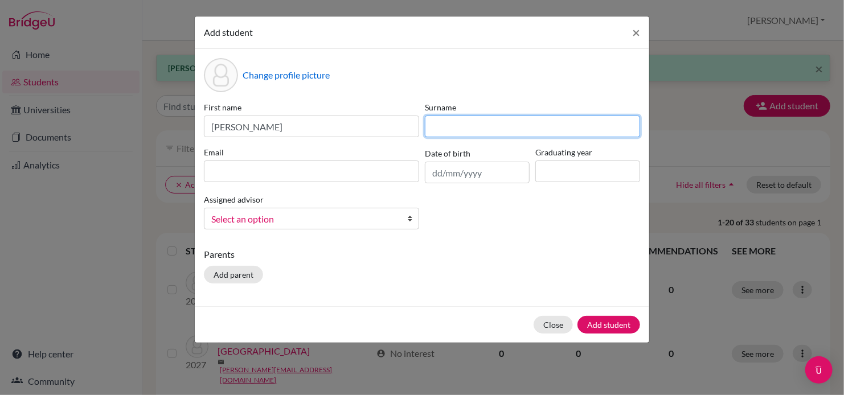
click at [455, 125] on input at bounding box center [532, 127] width 215 height 22
type input "Jumani"
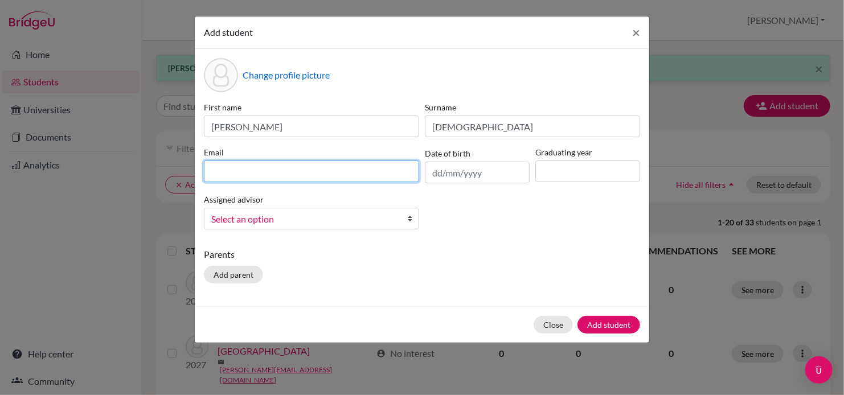
click at [357, 169] on input at bounding box center [311, 172] width 215 height 22
type input "sia.j@curprep.com"
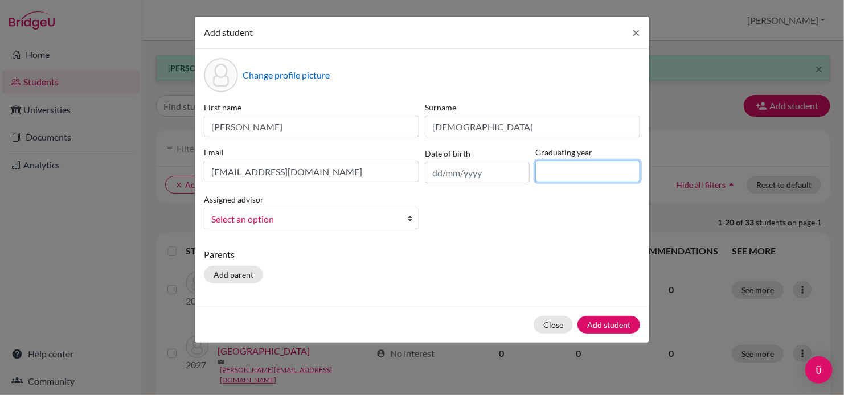
click at [597, 173] on input at bounding box center [588, 172] width 105 height 22
type input "2028"
click at [408, 223] on b at bounding box center [412, 219] width 11 height 21
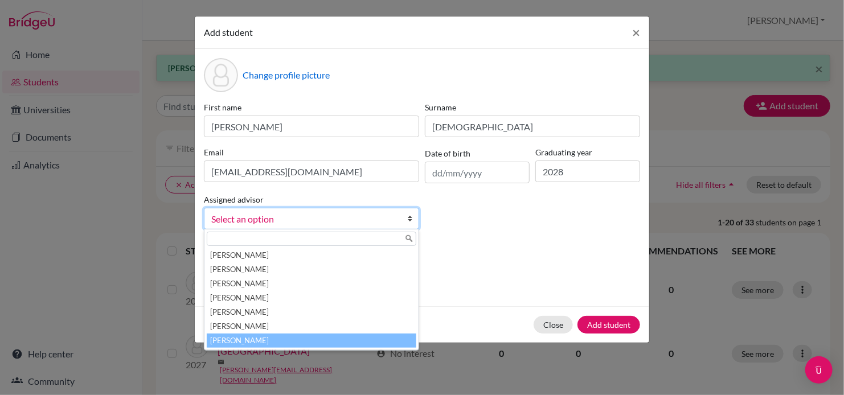
click at [339, 342] on li "Wilson, Inga" at bounding box center [312, 341] width 210 height 14
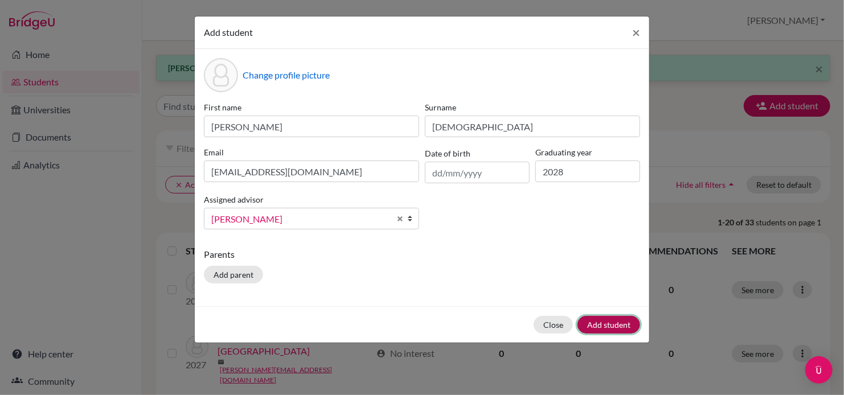
click at [615, 329] on button "Add student" at bounding box center [609, 325] width 63 height 18
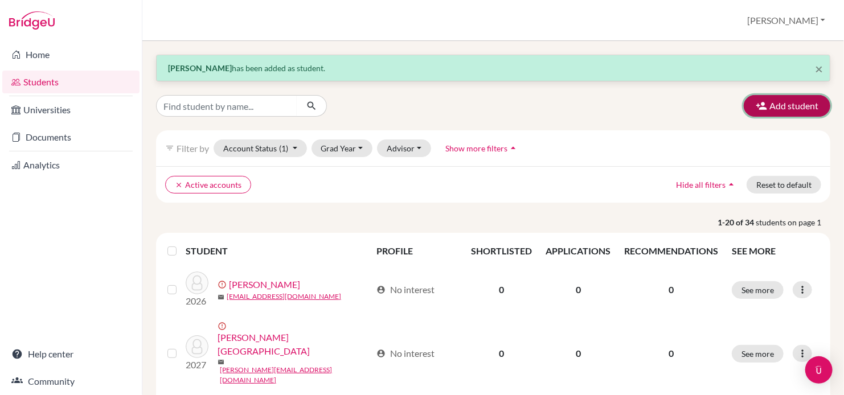
click at [790, 106] on button "Add student" at bounding box center [787, 106] width 87 height 22
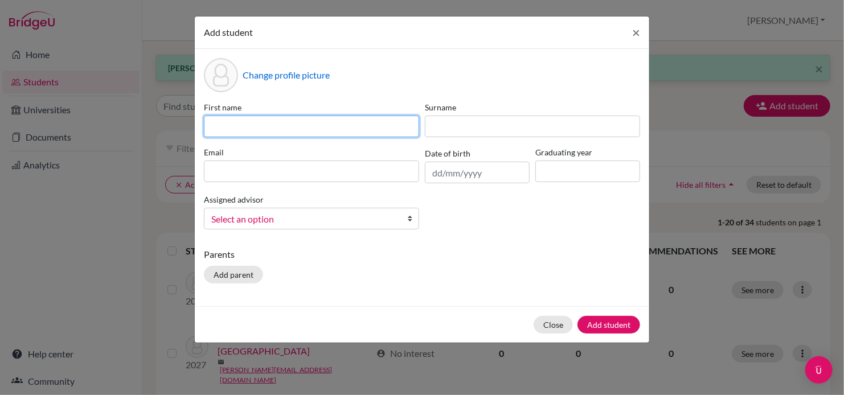
click at [314, 124] on input at bounding box center [311, 127] width 215 height 22
type input "Runming"
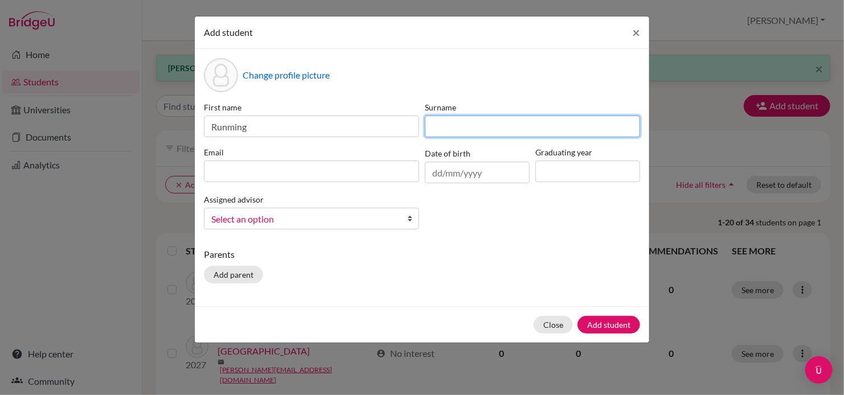
click at [456, 126] on input at bounding box center [532, 127] width 215 height 22
type input "Li"
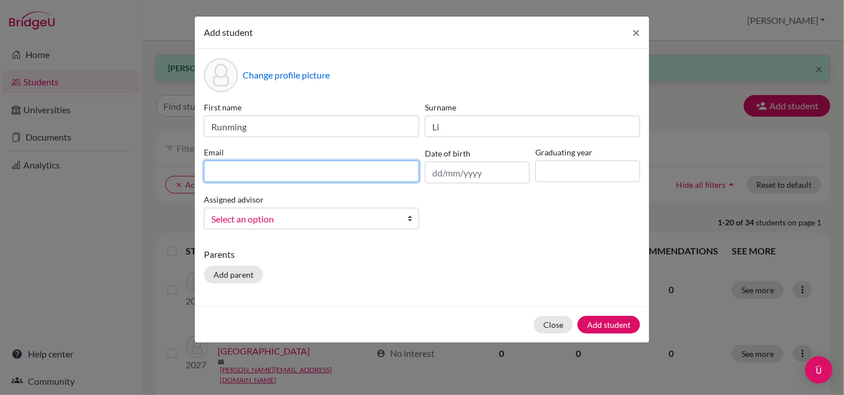
click at [338, 169] on input at bounding box center [311, 172] width 215 height 22
type input "runming.l@curprep.com"
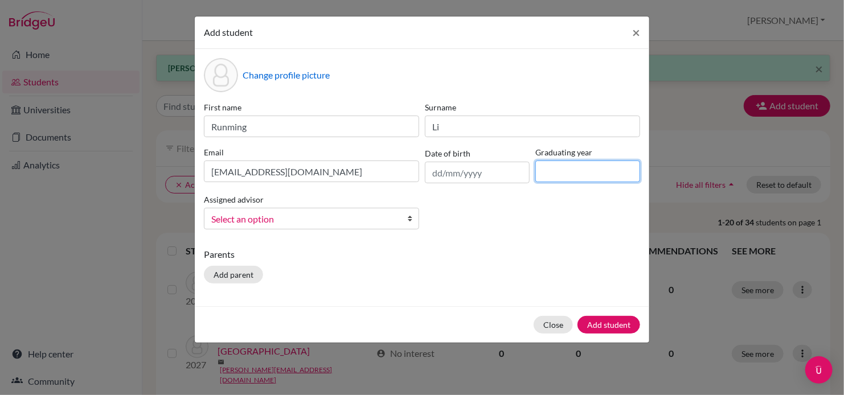
click at [570, 167] on input at bounding box center [588, 172] width 105 height 22
type input "2028"
click at [410, 223] on b at bounding box center [412, 219] width 11 height 21
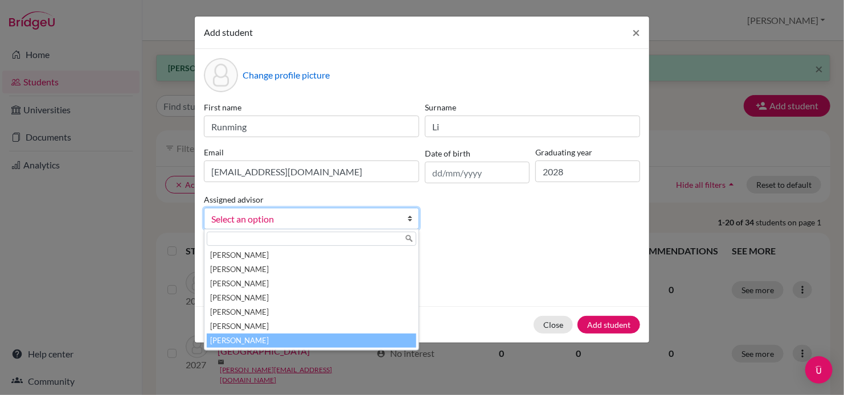
click at [335, 344] on li "Wilson, Inga" at bounding box center [312, 341] width 210 height 14
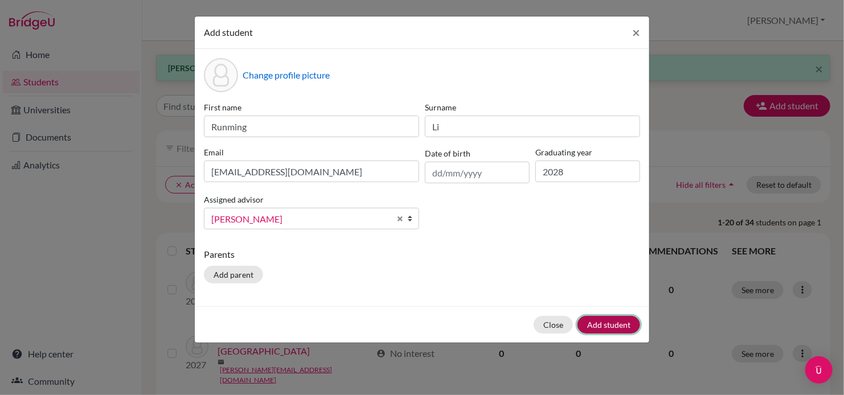
click at [609, 330] on button "Add student" at bounding box center [609, 325] width 63 height 18
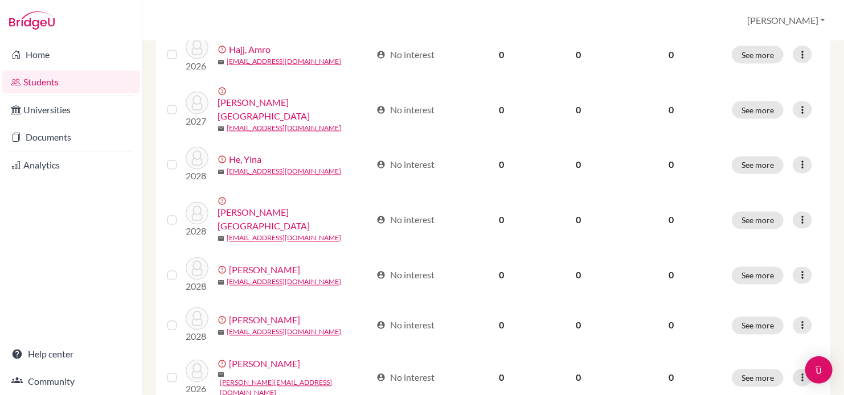
scroll to position [947, 0]
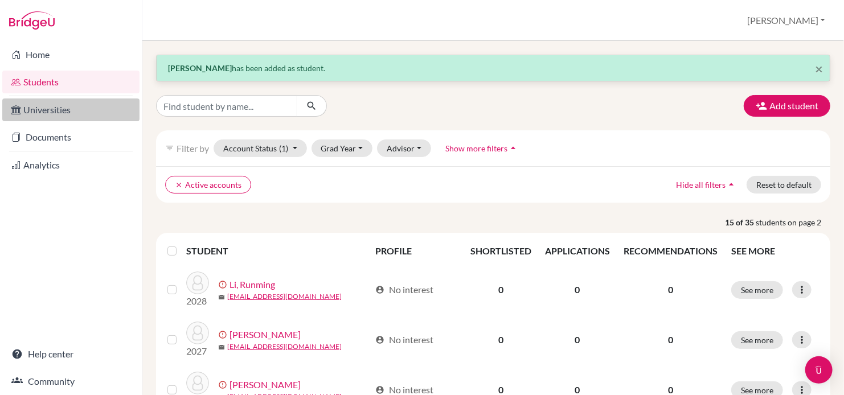
click at [55, 115] on link "Universities" at bounding box center [70, 110] width 137 height 23
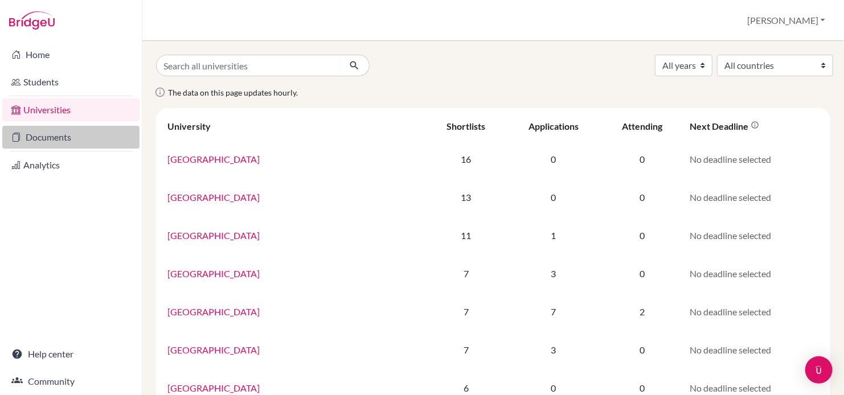
click at [34, 140] on link "Documents" at bounding box center [70, 137] width 137 height 23
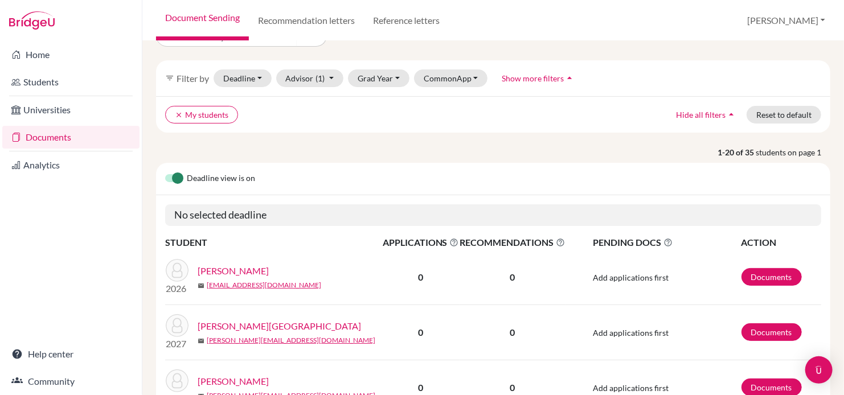
scroll to position [11, 0]
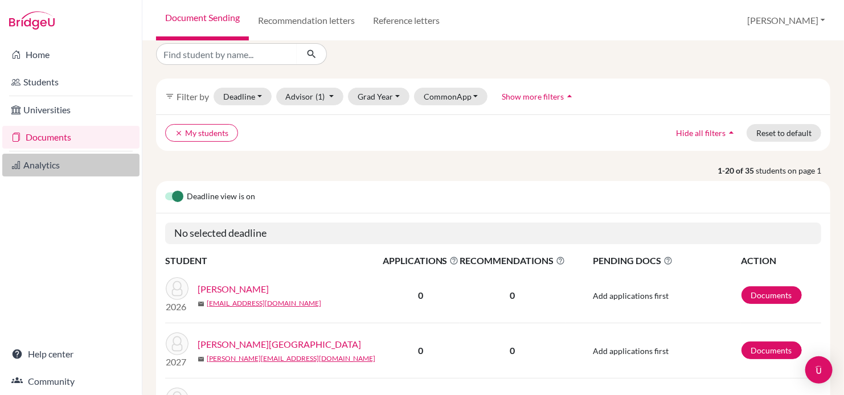
click at [36, 173] on link "Analytics" at bounding box center [70, 165] width 137 height 23
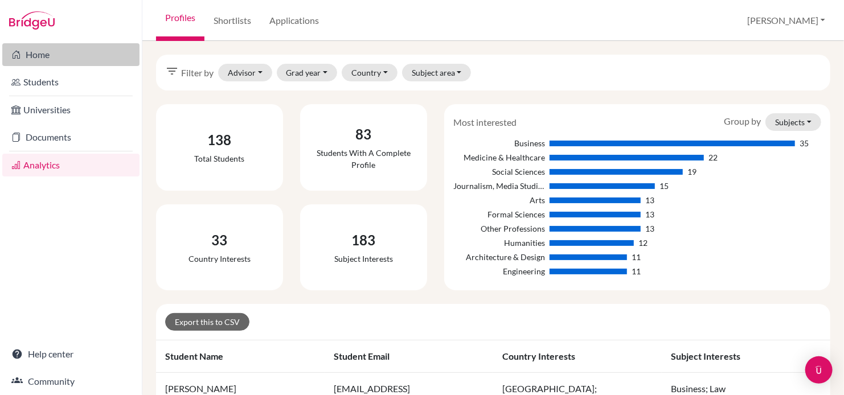
click at [38, 54] on link "Home" at bounding box center [70, 54] width 137 height 23
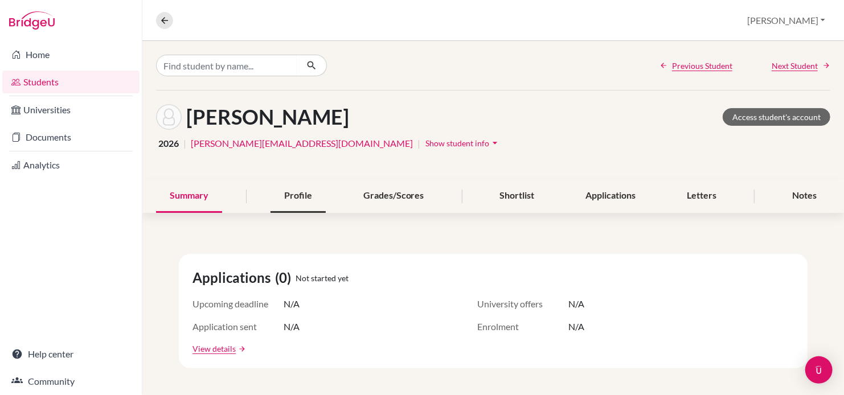
scroll to position [2, 0]
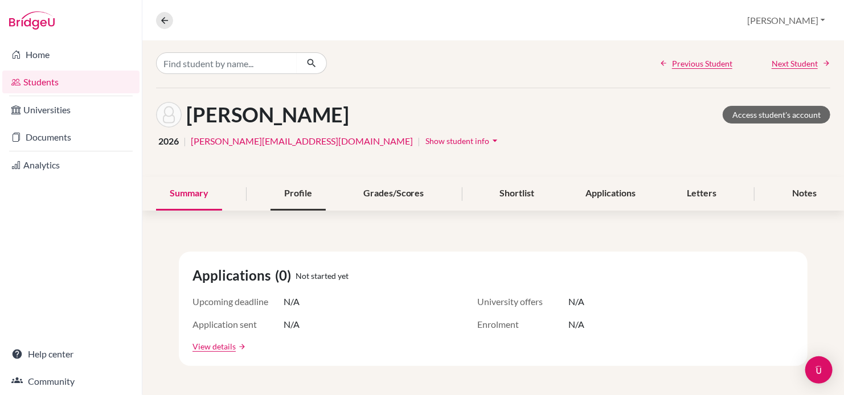
click at [302, 193] on div "Profile" at bounding box center [298, 194] width 55 height 34
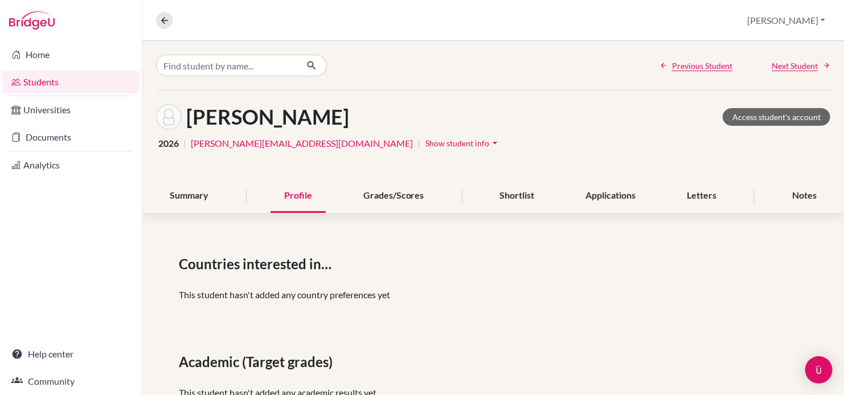
click at [425, 148] on button "Show student info arrow_drop_down" at bounding box center [463, 143] width 76 height 18
